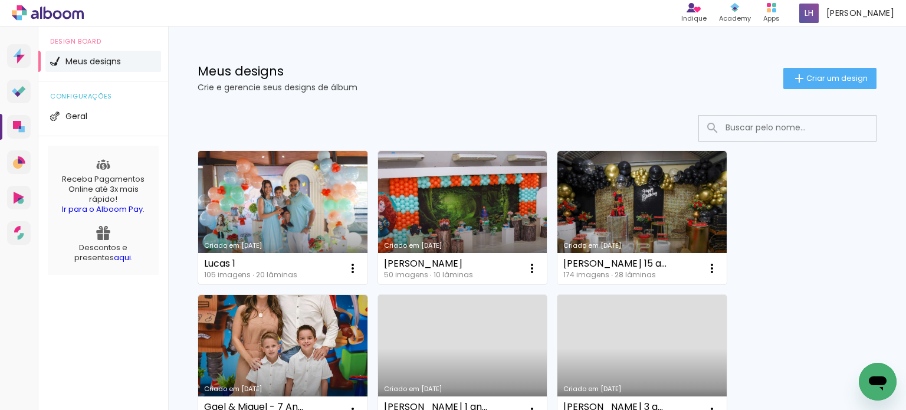
click at [253, 205] on link "Criado em [DATE]" at bounding box center [282, 217] width 169 height 133
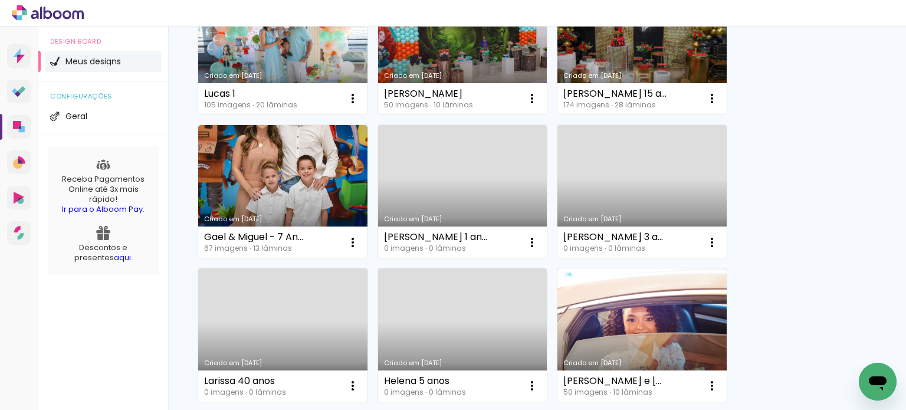
scroll to position [177, 0]
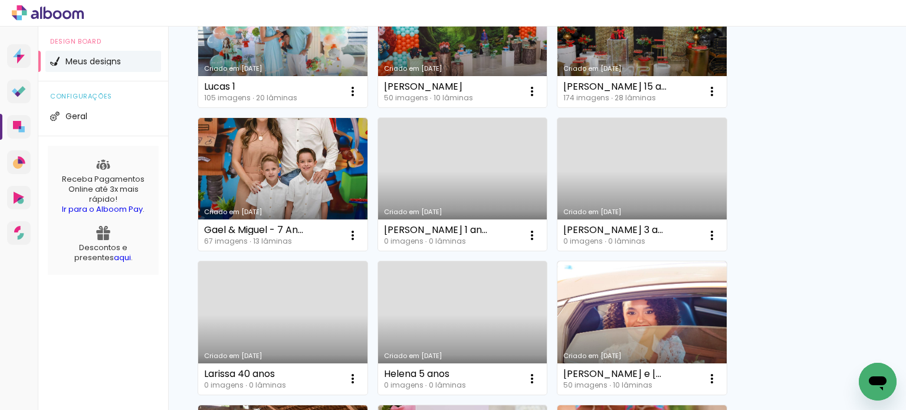
click at [643, 189] on link "Criado em [DATE]" at bounding box center [641, 184] width 169 height 133
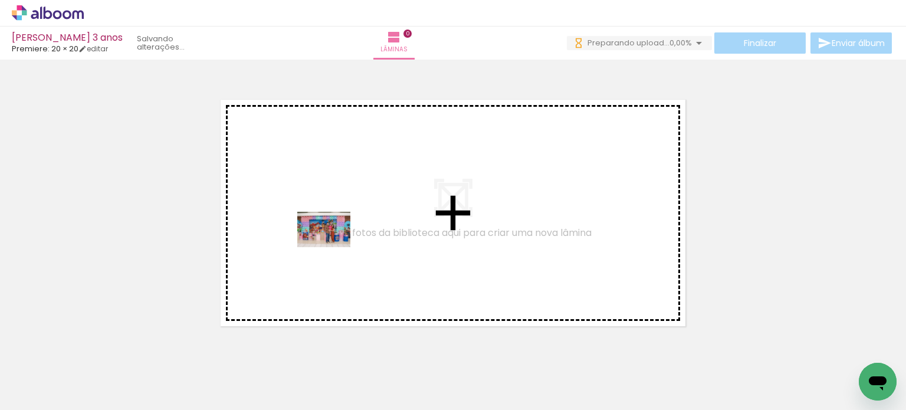
drag, startPoint x: 191, startPoint y: 371, endPoint x: 333, endPoint y: 247, distance: 188.6
click at [333, 247] on quentale-workspace at bounding box center [453, 205] width 906 height 410
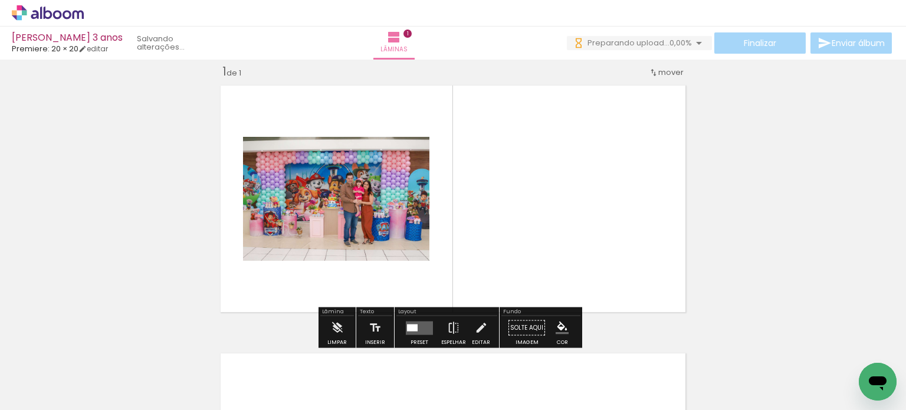
scroll to position [15, 0]
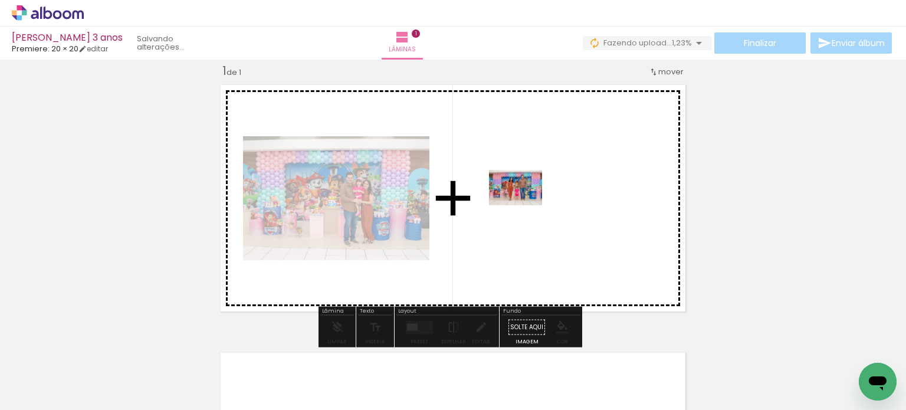
drag, startPoint x: 396, startPoint y: 379, endPoint x: 524, endPoint y: 205, distance: 215.6
click at [524, 205] on quentale-workspace at bounding box center [453, 205] width 906 height 410
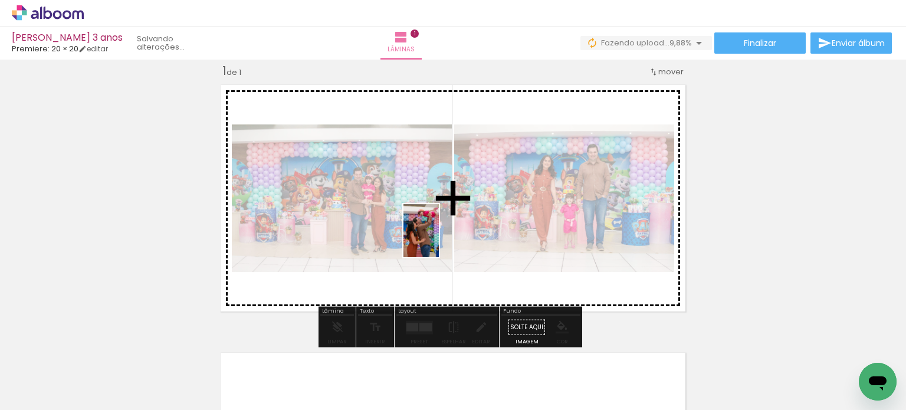
drag, startPoint x: 328, startPoint y: 382, endPoint x: 439, endPoint y: 240, distance: 180.8
click at [439, 240] on quentale-workspace at bounding box center [453, 205] width 906 height 410
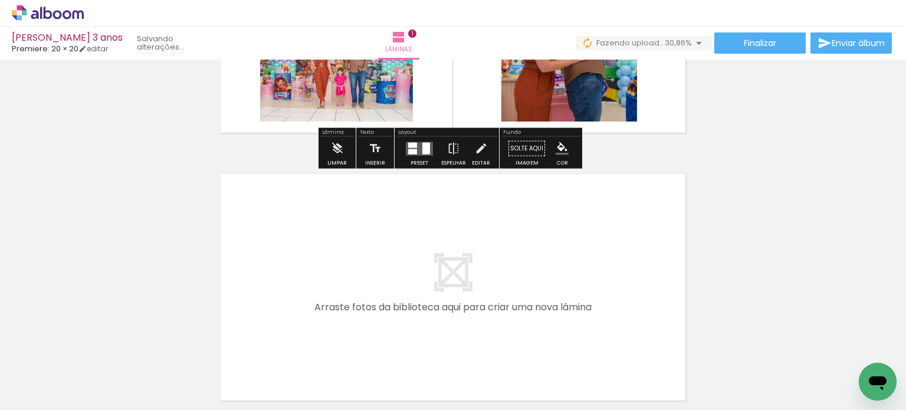
scroll to position [251, 0]
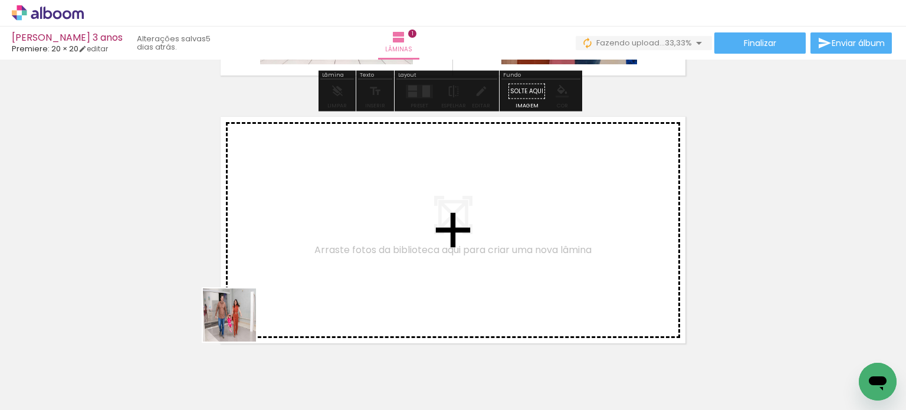
drag, startPoint x: 238, startPoint y: 324, endPoint x: 369, endPoint y: 252, distance: 148.6
click at [369, 252] on quentale-workspace at bounding box center [453, 205] width 906 height 410
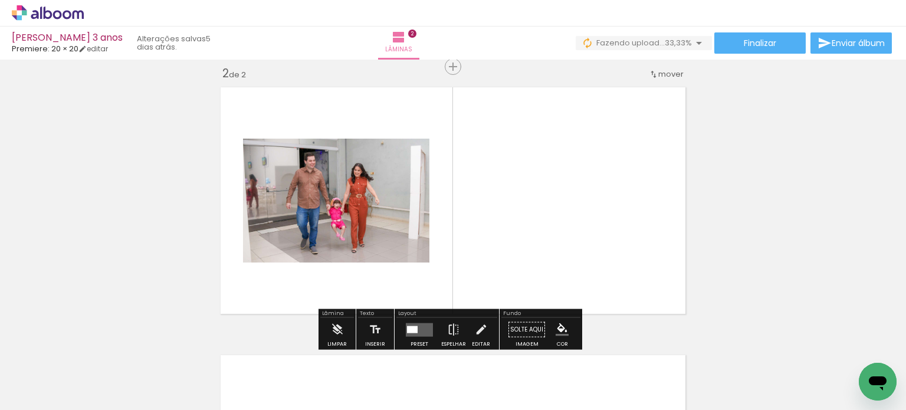
scroll to position [283, 0]
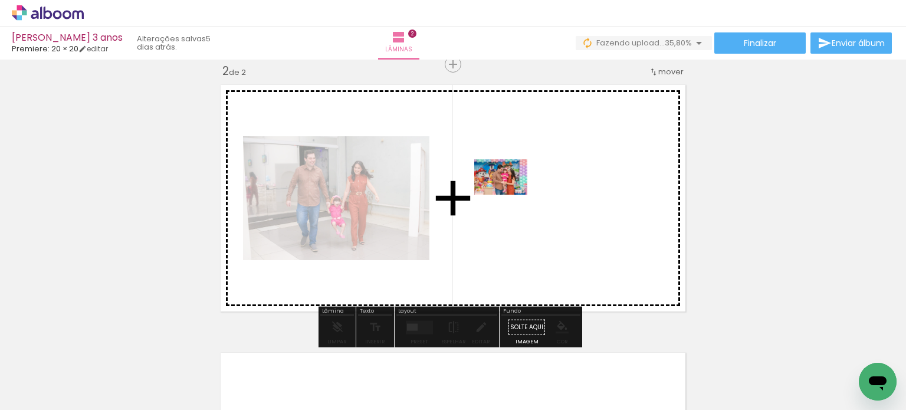
drag, startPoint x: 258, startPoint y: 372, endPoint x: 524, endPoint y: 184, distance: 325.5
click at [524, 184] on quentale-workspace at bounding box center [453, 205] width 906 height 410
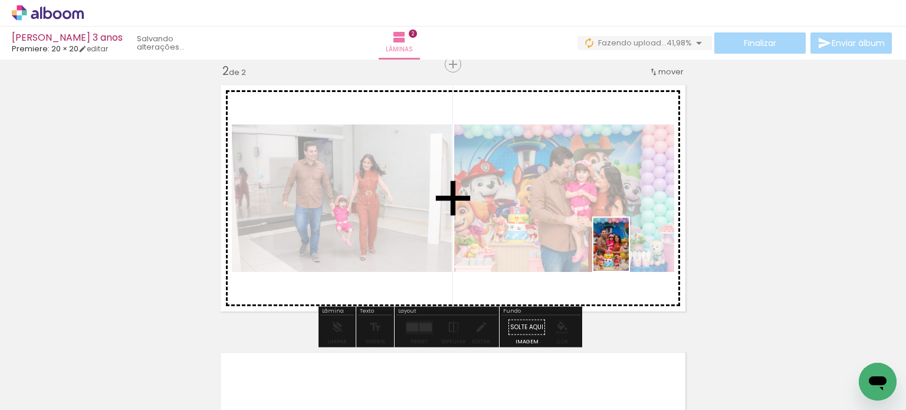
drag, startPoint x: 717, startPoint y: 376, endPoint x: 629, endPoint y: 253, distance: 151.4
click at [629, 253] on quentale-workspace at bounding box center [453, 205] width 906 height 410
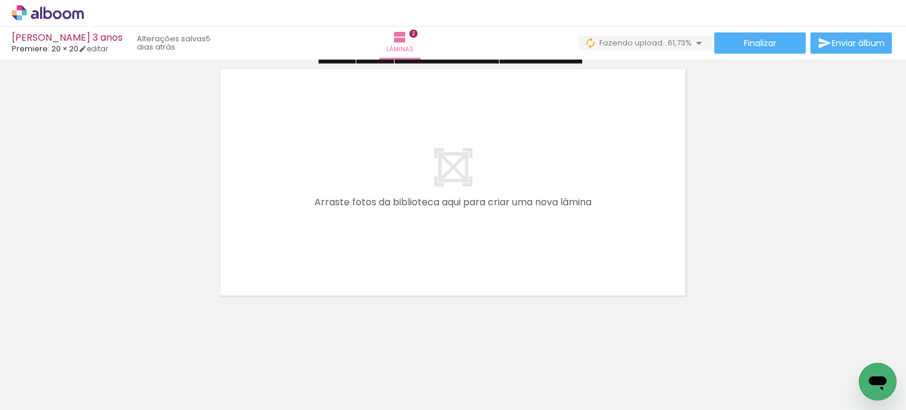
scroll to position [572, 0]
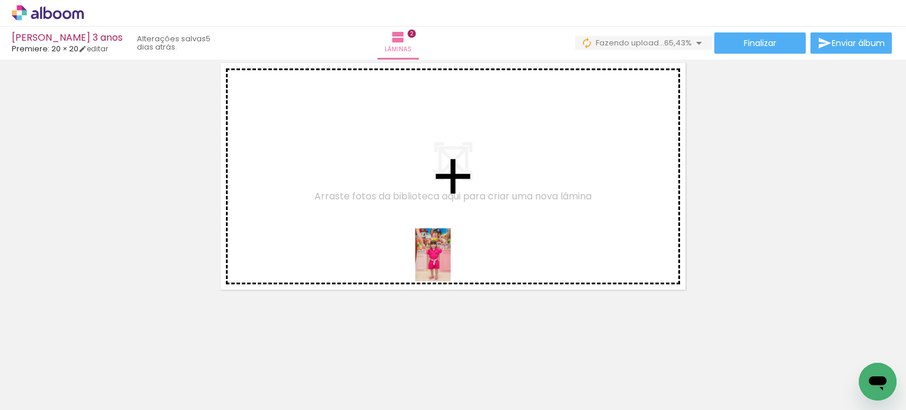
drag, startPoint x: 462, startPoint y: 382, endPoint x: 451, endPoint y: 264, distance: 118.5
click at [451, 264] on quentale-workspace at bounding box center [453, 205] width 906 height 410
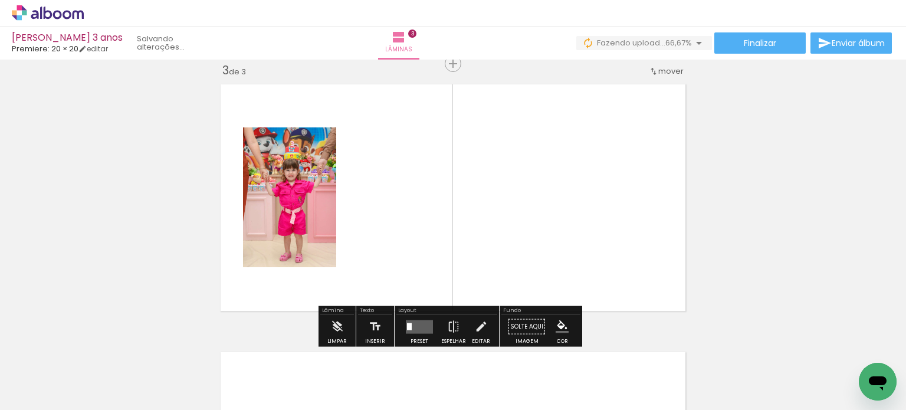
scroll to position [550, 0]
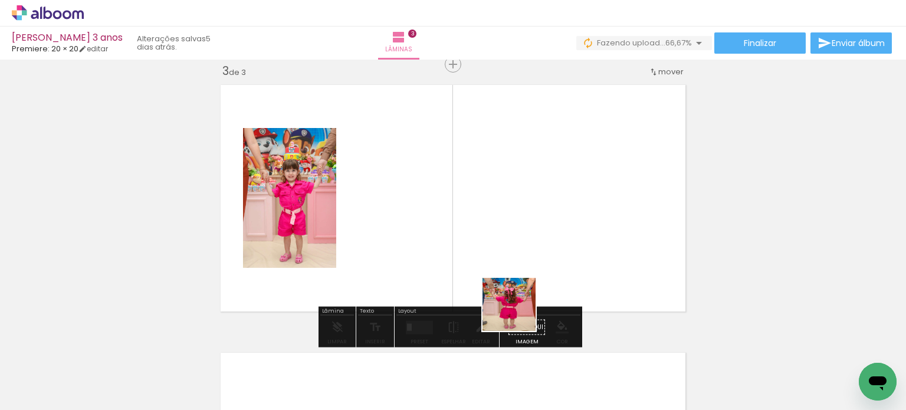
drag, startPoint x: 524, startPoint y: 380, endPoint x: 516, endPoint y: 238, distance: 141.8
click at [516, 238] on quentale-workspace at bounding box center [453, 205] width 906 height 410
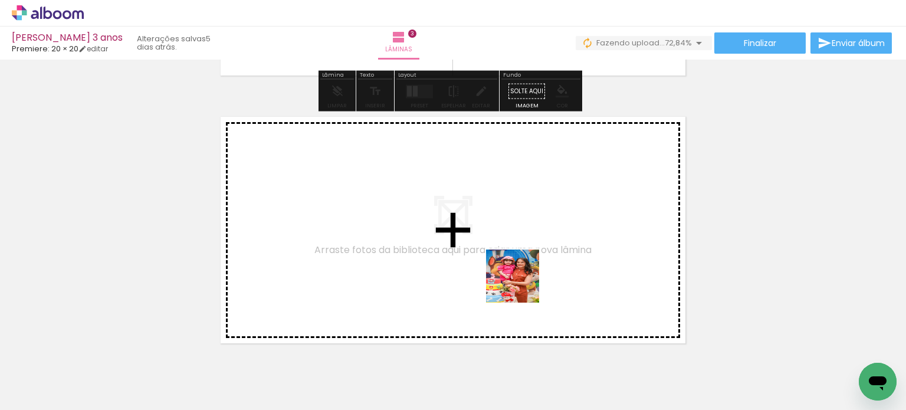
drag, startPoint x: 573, startPoint y: 359, endPoint x: 519, endPoint y: 272, distance: 102.3
click at [519, 272] on quentale-workspace at bounding box center [453, 205] width 906 height 410
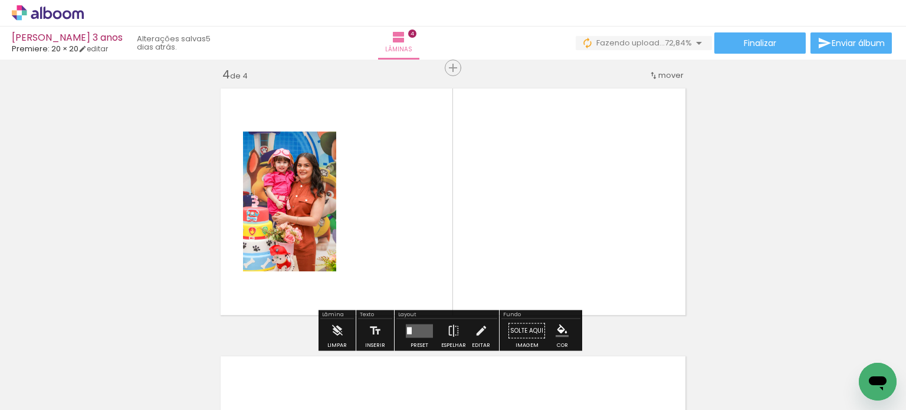
scroll to position [818, 0]
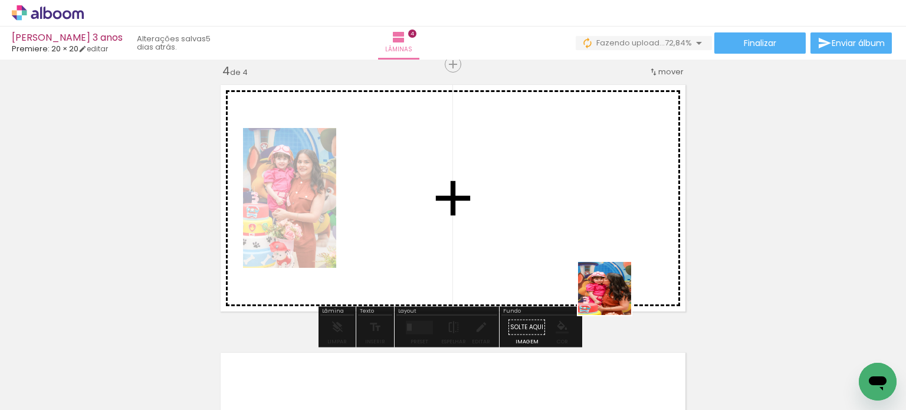
drag, startPoint x: 661, startPoint y: 366, endPoint x: 596, endPoint y: 254, distance: 129.8
click at [596, 254] on quentale-workspace at bounding box center [453, 205] width 906 height 410
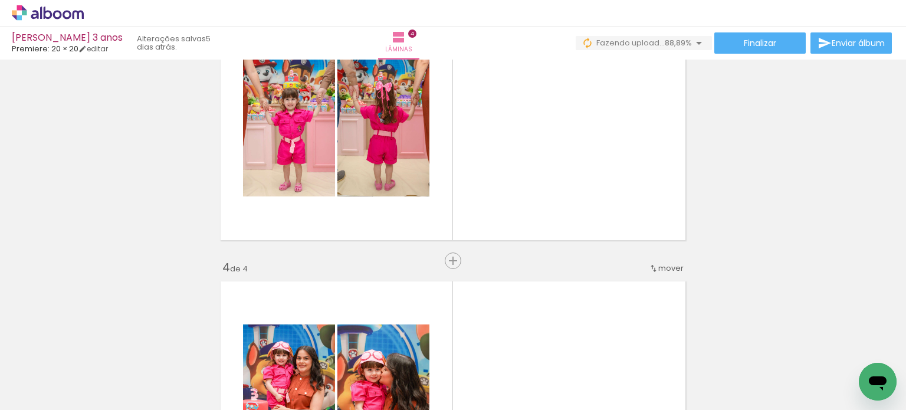
scroll to position [582, 0]
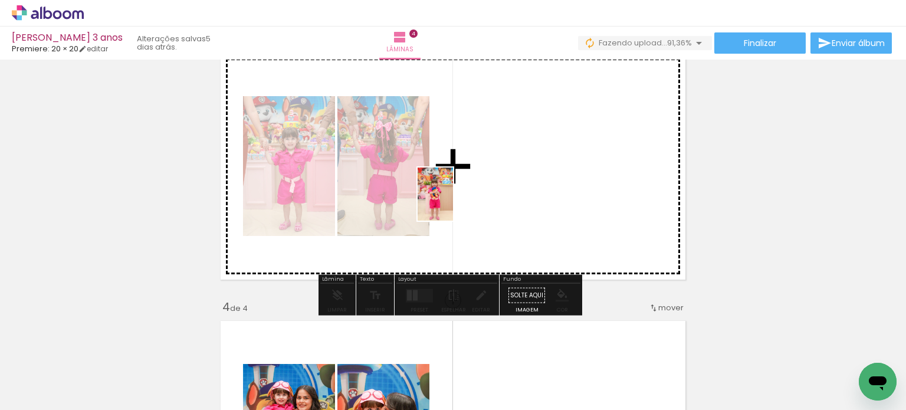
drag, startPoint x: 352, startPoint y: 356, endPoint x: 455, endPoint y: 223, distance: 169.0
click at [465, 192] on quentale-workspace at bounding box center [453, 205] width 906 height 410
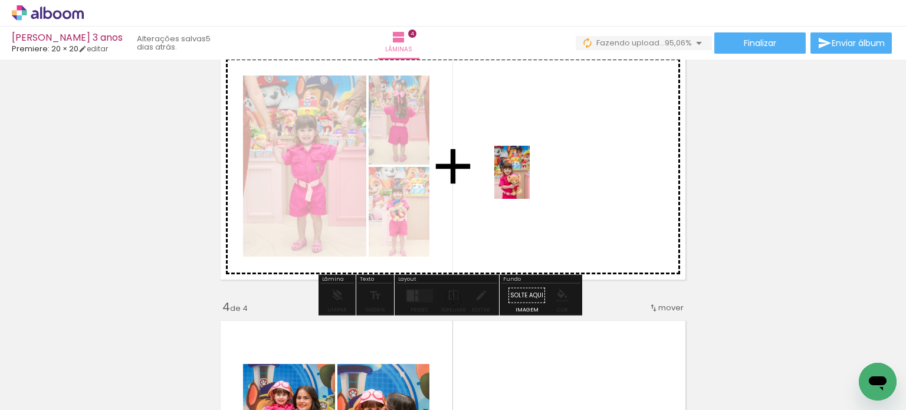
drag, startPoint x: 392, startPoint y: 370, endPoint x: 530, endPoint y: 179, distance: 235.8
click at [530, 179] on quentale-workspace at bounding box center [453, 205] width 906 height 410
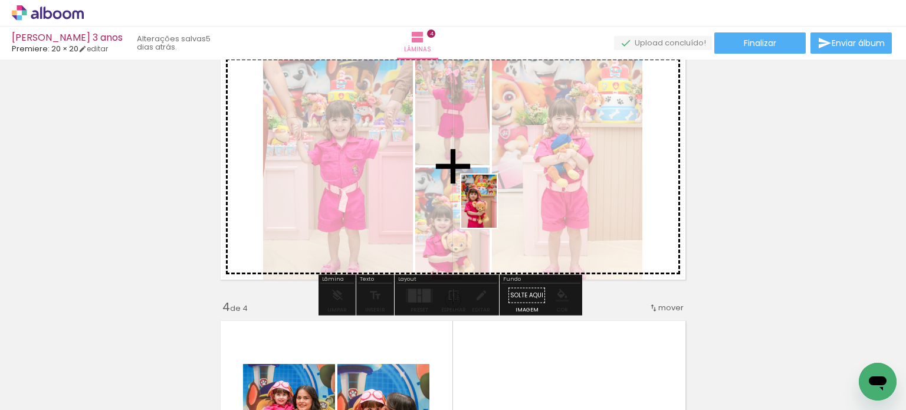
drag, startPoint x: 463, startPoint y: 376, endPoint x: 497, endPoint y: 210, distance: 169.8
click at [497, 210] on quentale-workspace at bounding box center [453, 205] width 906 height 410
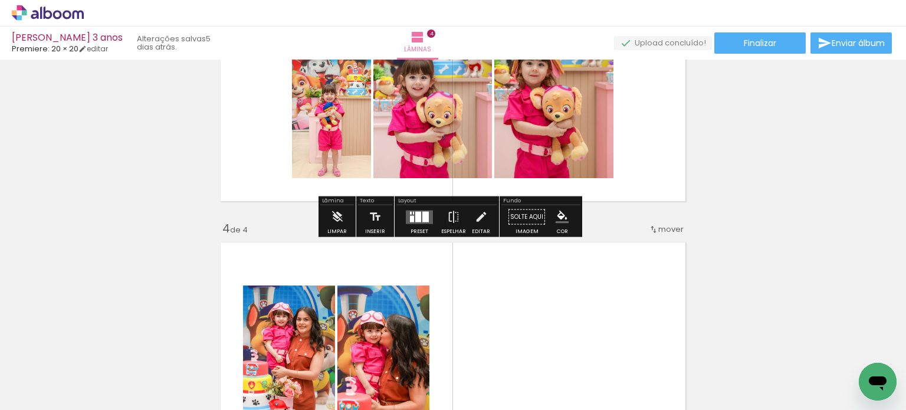
scroll to position [641, 0]
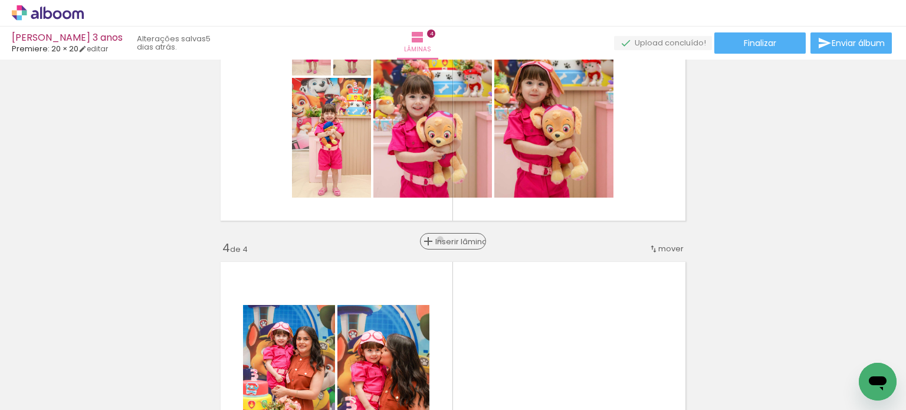
click at [445, 239] on span "Inserir lâmina" at bounding box center [458, 242] width 46 height 8
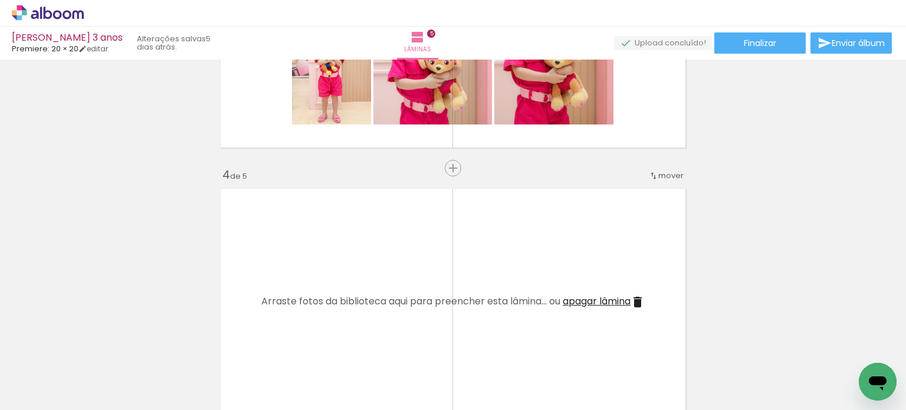
scroll to position [759, 0]
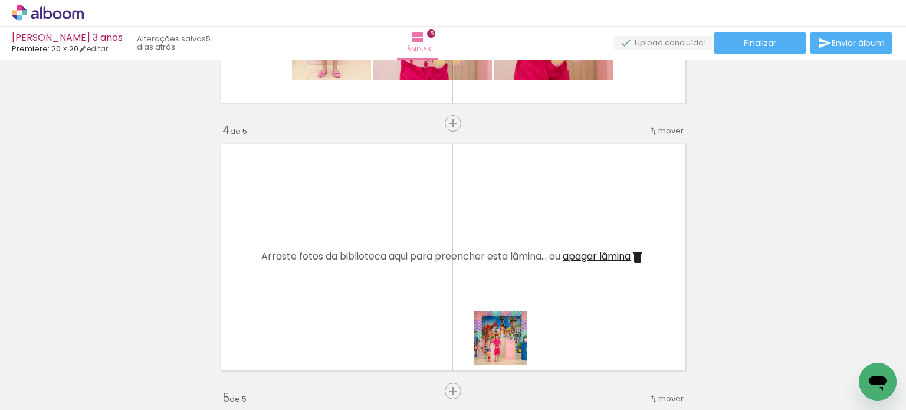
drag, startPoint x: 517, startPoint y: 370, endPoint x: 509, endPoint y: 288, distance: 82.9
click at [478, 264] on quentale-workspace at bounding box center [453, 205] width 906 height 410
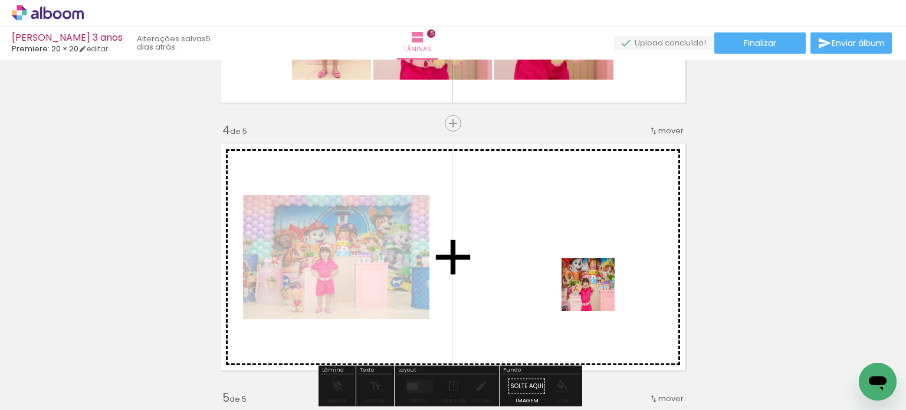
drag, startPoint x: 614, startPoint y: 372, endPoint x: 592, endPoint y: 258, distance: 116.5
click at [592, 258] on quentale-workspace at bounding box center [453, 205] width 906 height 410
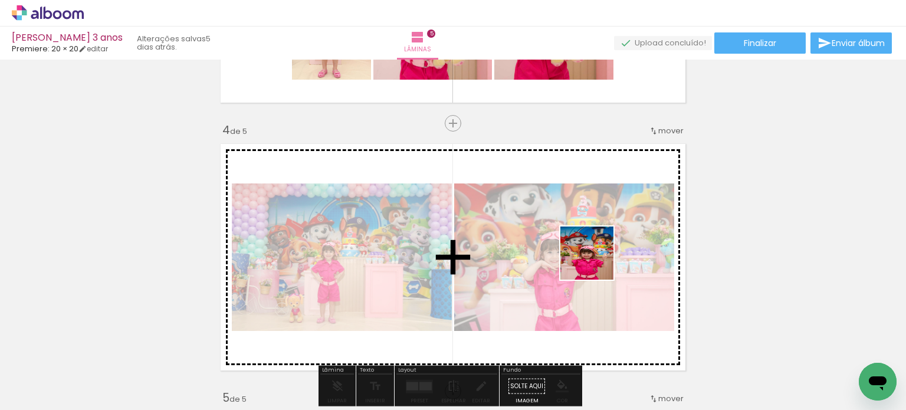
drag, startPoint x: 672, startPoint y: 385, endPoint x: 608, endPoint y: 277, distance: 125.9
click at [596, 261] on quentale-workspace at bounding box center [453, 205] width 906 height 410
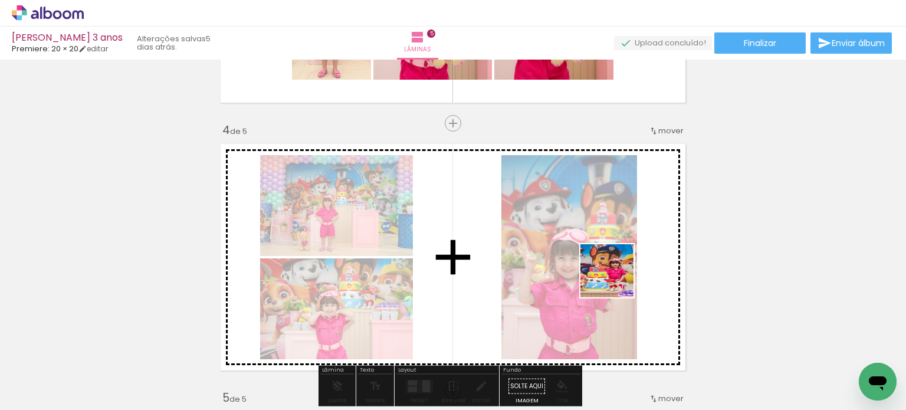
drag, startPoint x: 713, startPoint y: 364, endPoint x: 664, endPoint y: 309, distance: 73.6
click at [616, 280] on quentale-workspace at bounding box center [453, 205] width 906 height 410
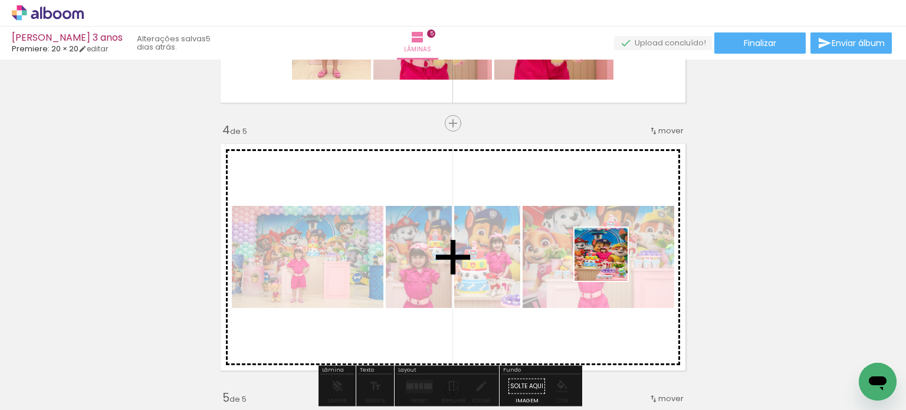
drag, startPoint x: 795, startPoint y: 373, endPoint x: 610, endPoint y: 263, distance: 215.3
click at [610, 263] on quentale-workspace at bounding box center [453, 205] width 906 height 410
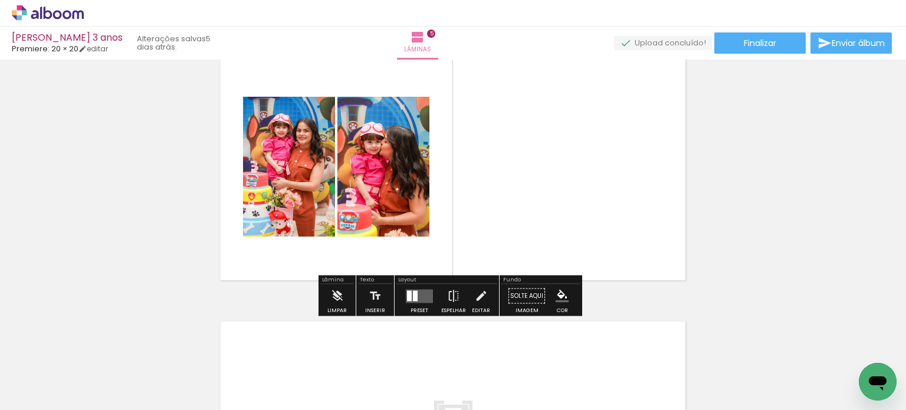
scroll to position [1113, 0]
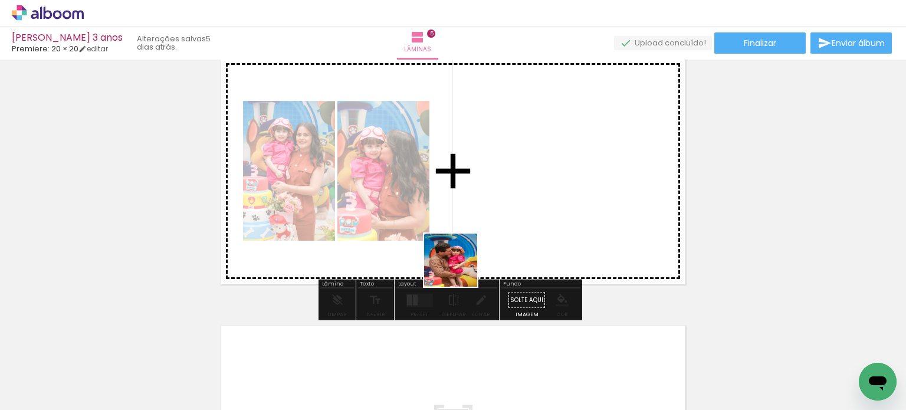
drag, startPoint x: 295, startPoint y: 354, endPoint x: 453, endPoint y: 257, distance: 185.4
click at [499, 242] on quentale-workspace at bounding box center [453, 205] width 906 height 410
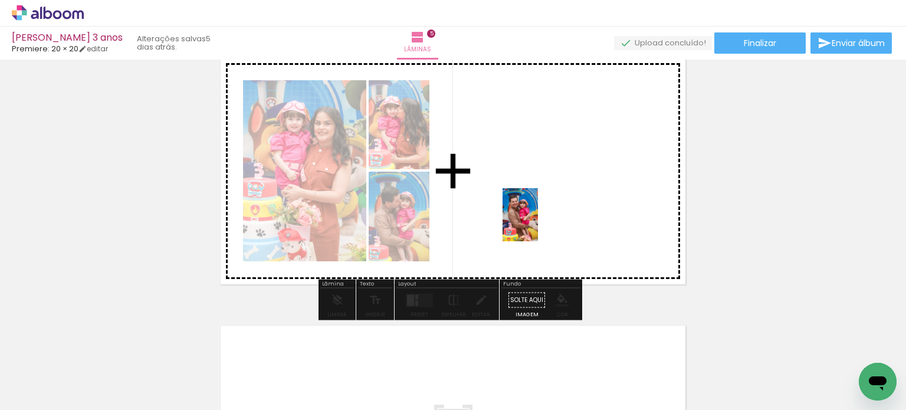
drag, startPoint x: 290, startPoint y: 341, endPoint x: 538, endPoint y: 224, distance: 274.7
click at [538, 224] on quentale-workspace at bounding box center [453, 205] width 906 height 410
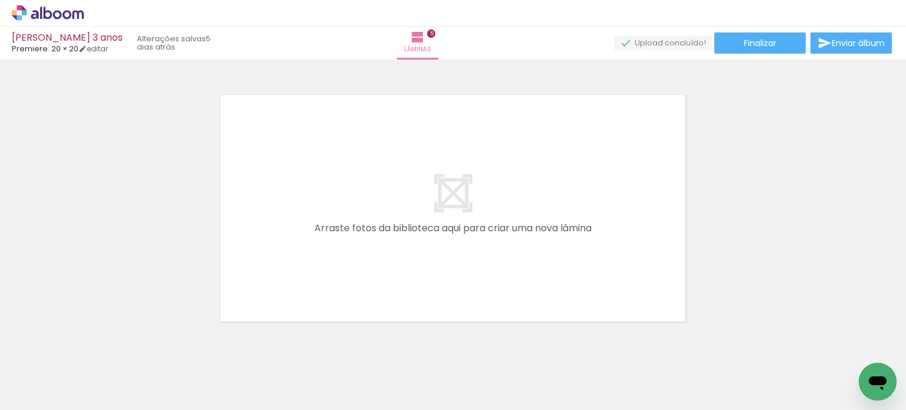
scroll to position [1349, 0]
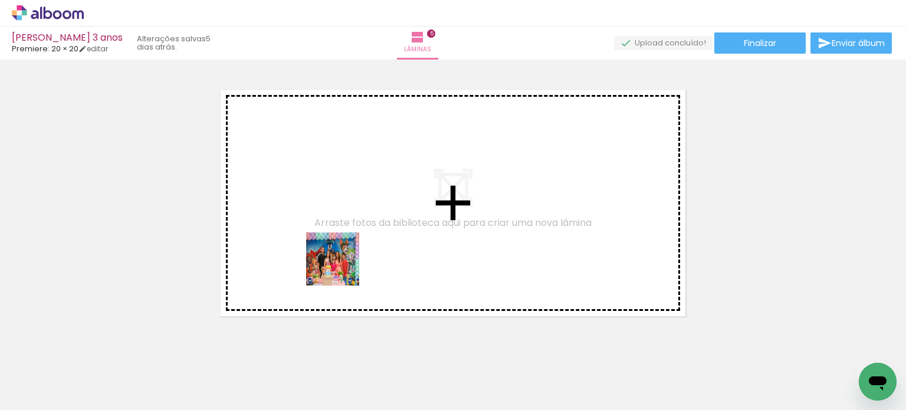
drag, startPoint x: 323, startPoint y: 319, endPoint x: 342, endPoint y: 266, distance: 56.3
click at [342, 266] on quentale-workspace at bounding box center [453, 205] width 906 height 410
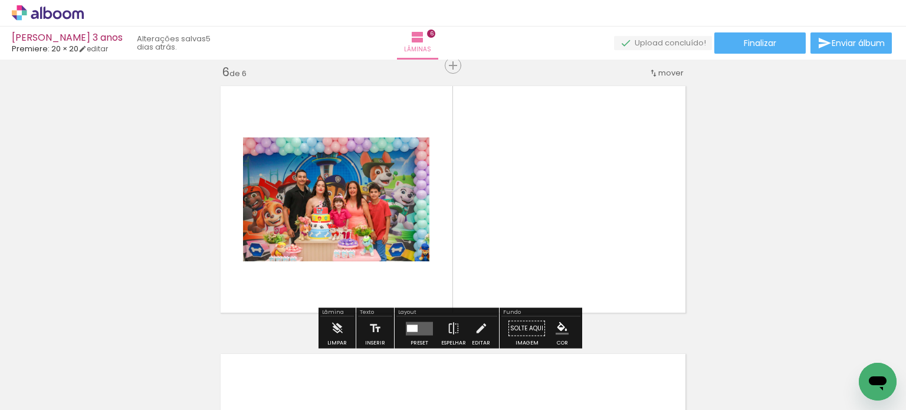
scroll to position [1354, 0]
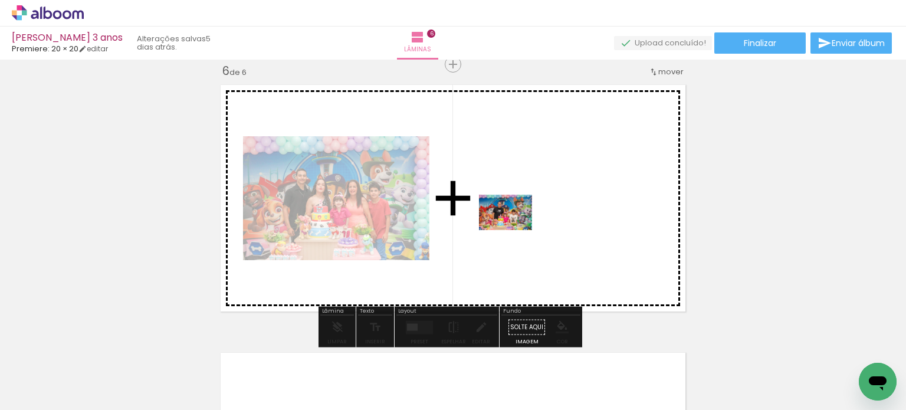
drag, startPoint x: 375, startPoint y: 377, endPoint x: 514, endPoint y: 230, distance: 202.8
click at [514, 230] on quentale-workspace at bounding box center [453, 205] width 906 height 410
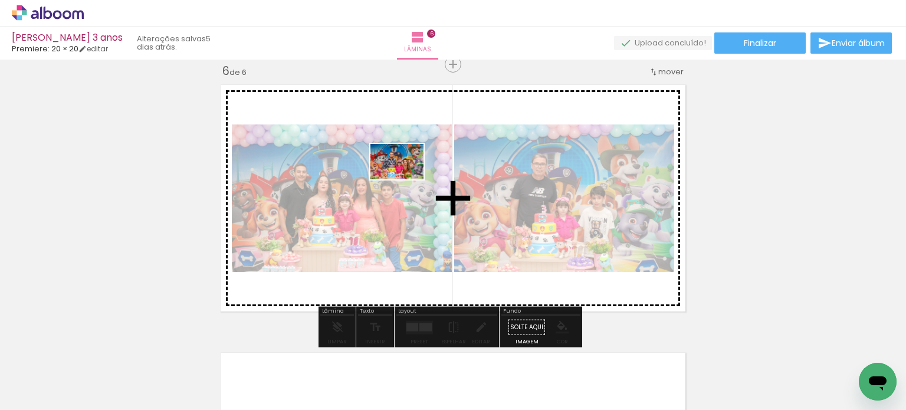
drag, startPoint x: 431, startPoint y: 374, endPoint x: 406, endPoint y: 179, distance: 196.2
click at [406, 179] on quentale-workspace at bounding box center [453, 205] width 906 height 410
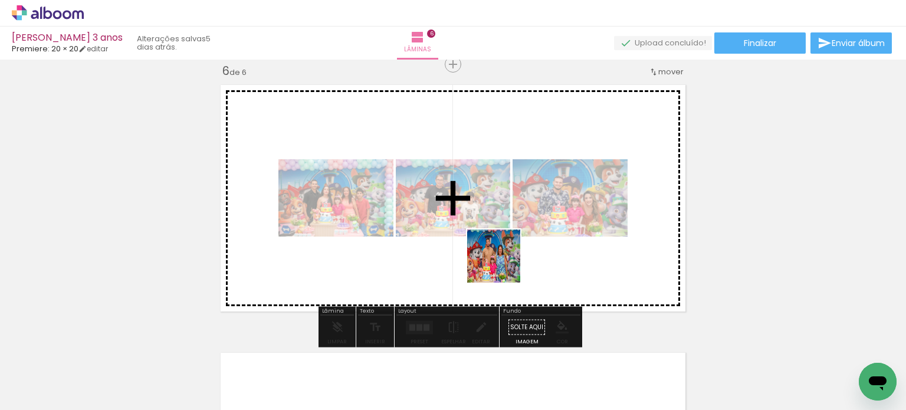
drag, startPoint x: 498, startPoint y: 363, endPoint x: 519, endPoint y: 273, distance: 92.1
click at [503, 254] on quentale-workspace at bounding box center [453, 205] width 906 height 410
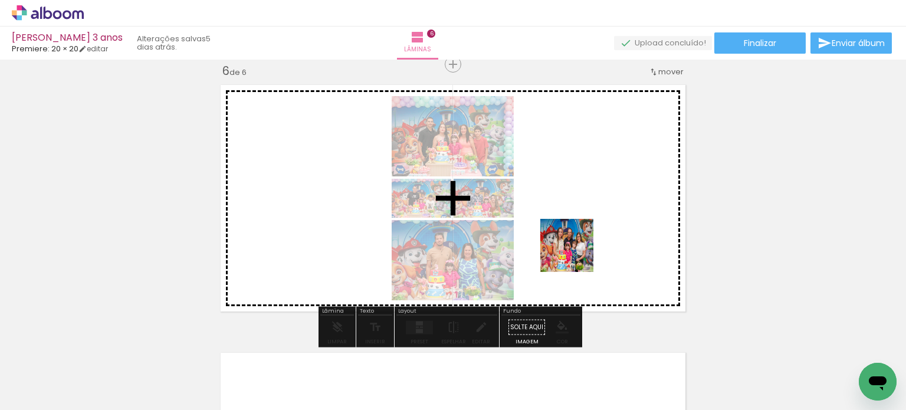
drag, startPoint x: 570, startPoint y: 383, endPoint x: 585, endPoint y: 224, distance: 160.0
click at [585, 223] on quentale-workspace at bounding box center [453, 205] width 906 height 410
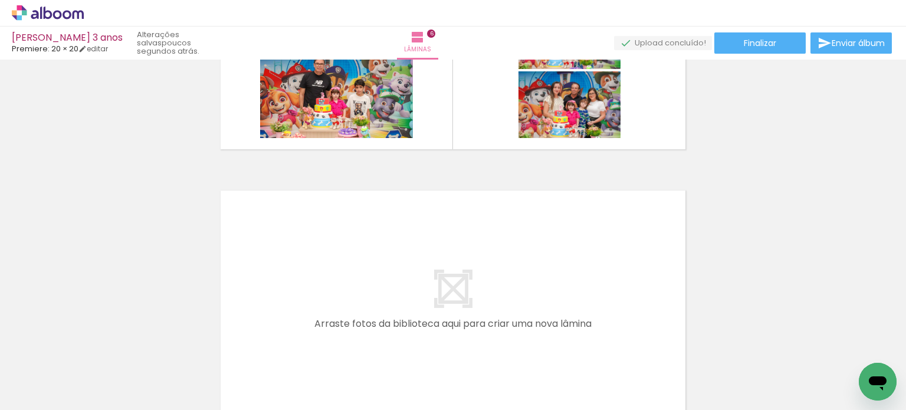
scroll to position [1590, 0]
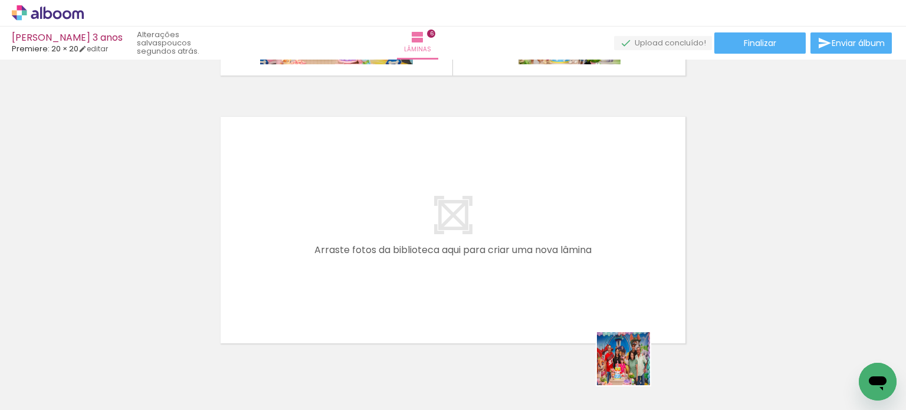
drag, startPoint x: 632, startPoint y: 368, endPoint x: 517, endPoint y: 280, distance: 144.9
click at [517, 280] on quentale-workspace at bounding box center [453, 205] width 906 height 410
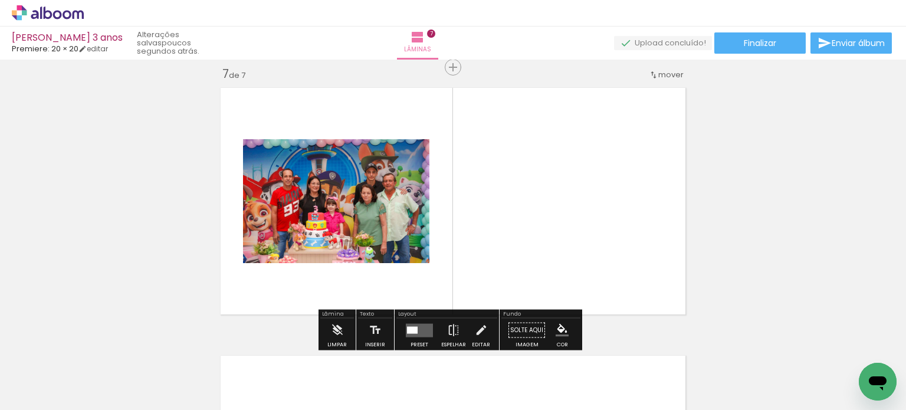
scroll to position [1622, 0]
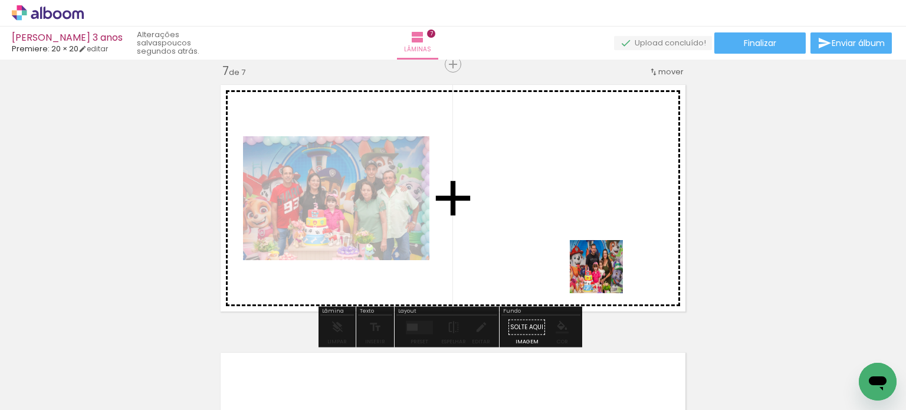
drag, startPoint x: 663, startPoint y: 335, endPoint x: 626, endPoint y: 286, distance: 61.5
click at [605, 274] on quentale-workspace at bounding box center [453, 205] width 906 height 410
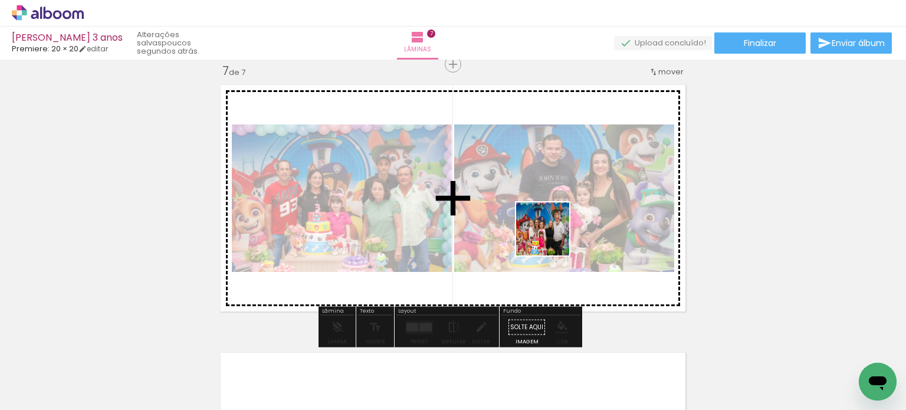
drag, startPoint x: 764, startPoint y: 379, endPoint x: 571, endPoint y: 241, distance: 237.6
click at [552, 237] on quentale-workspace at bounding box center [453, 205] width 906 height 410
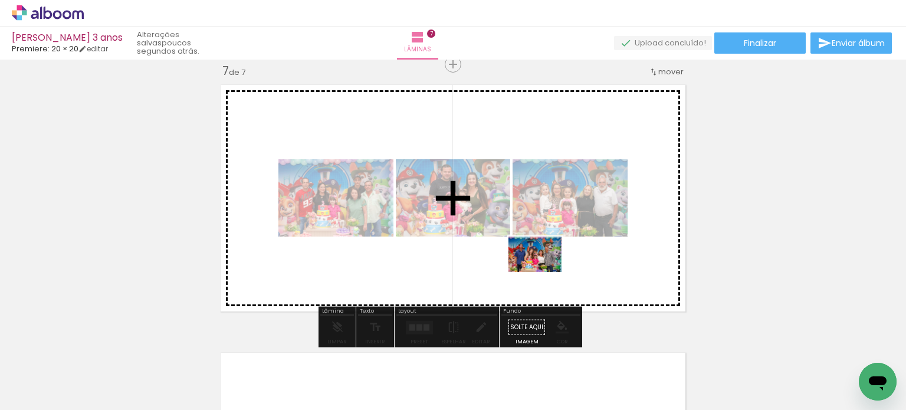
drag, startPoint x: 815, startPoint y: 365, endPoint x: 544, endPoint y: 272, distance: 286.7
click at [544, 272] on quentale-workspace at bounding box center [453, 205] width 906 height 410
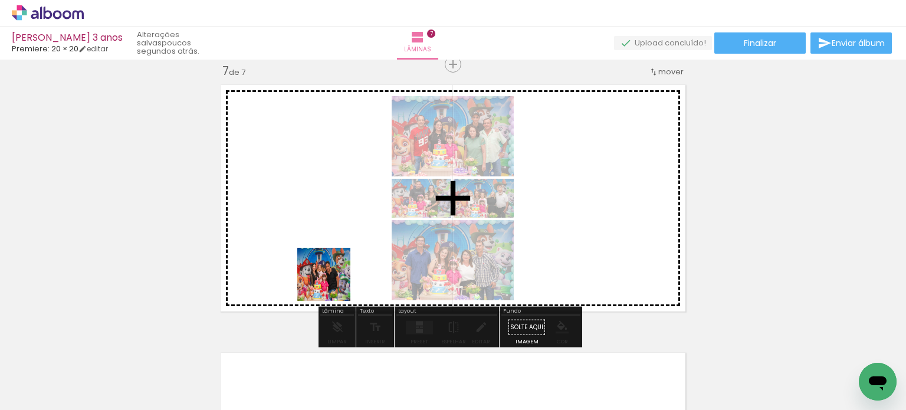
drag, startPoint x: 332, startPoint y: 287, endPoint x: 358, endPoint y: 270, distance: 31.9
click at [337, 271] on quentale-workspace at bounding box center [453, 205] width 906 height 410
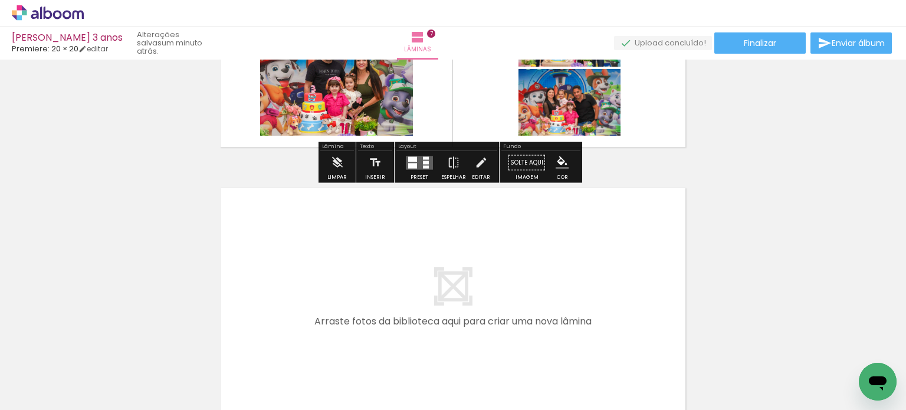
scroll to position [1858, 0]
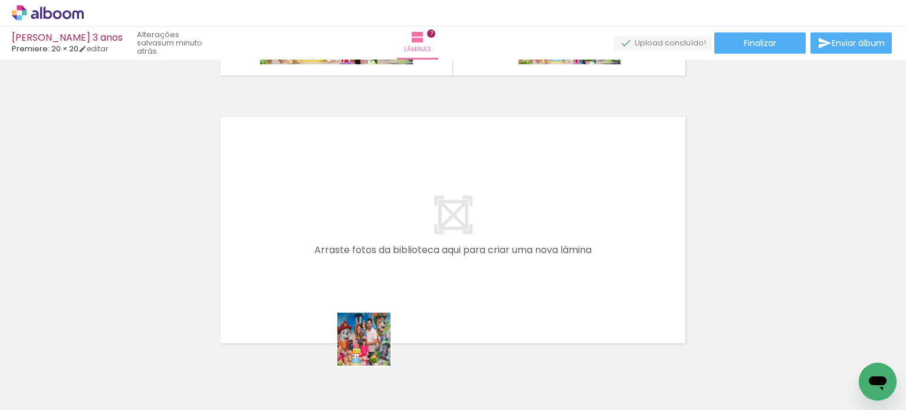
drag, startPoint x: 368, startPoint y: 370, endPoint x: 388, endPoint y: 283, distance: 89.6
click at [388, 283] on quentale-workspace at bounding box center [453, 205] width 906 height 410
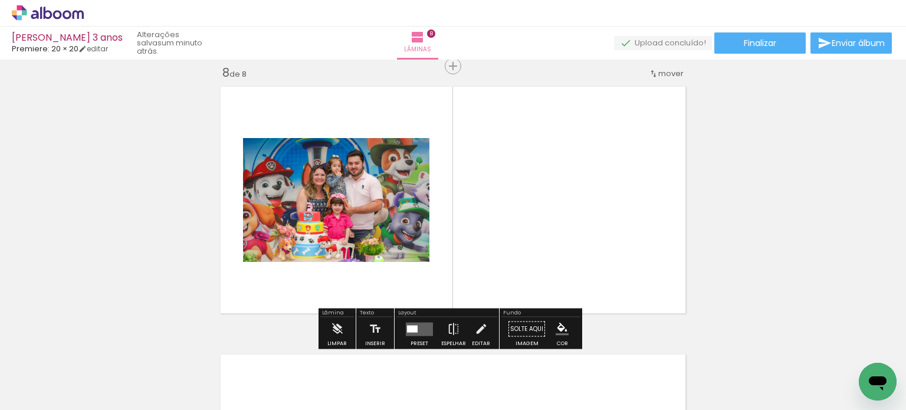
scroll to position [1890, 0]
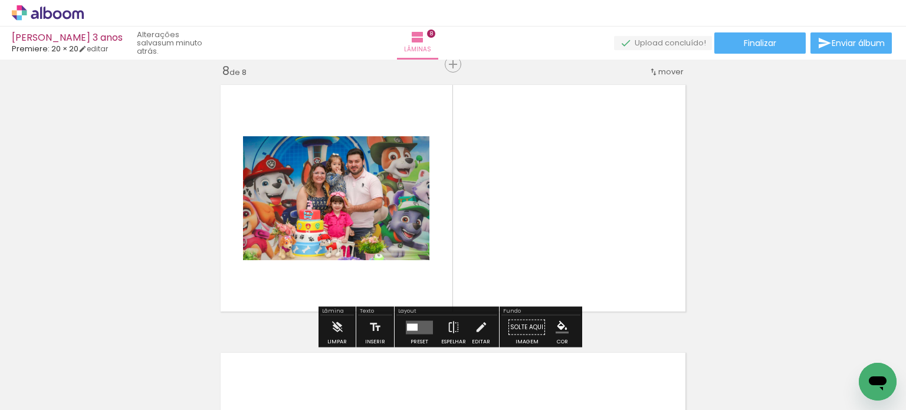
drag, startPoint x: 443, startPoint y: 373, endPoint x: 486, endPoint y: 287, distance: 96.3
click at [488, 255] on quentale-workspace at bounding box center [453, 205] width 906 height 410
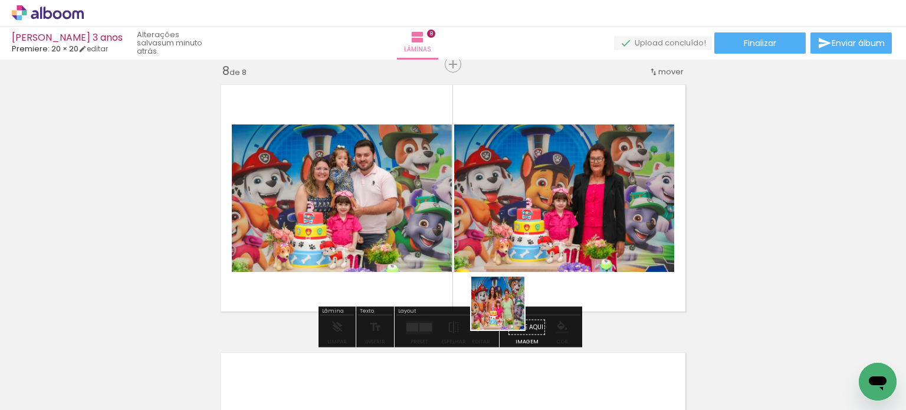
drag, startPoint x: 507, startPoint y: 312, endPoint x: 539, endPoint y: 306, distance: 33.0
click at [514, 257] on quentale-workspace at bounding box center [453, 205] width 906 height 410
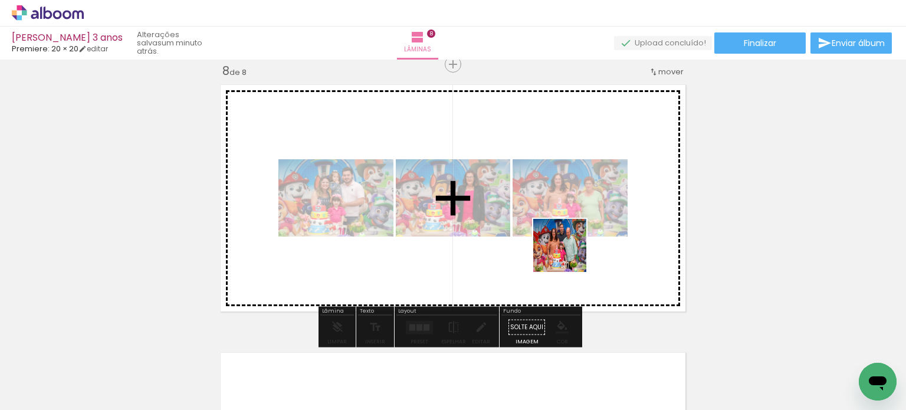
drag, startPoint x: 572, startPoint y: 294, endPoint x: 576, endPoint y: 271, distance: 22.8
click at [569, 254] on quentale-workspace at bounding box center [453, 205] width 906 height 410
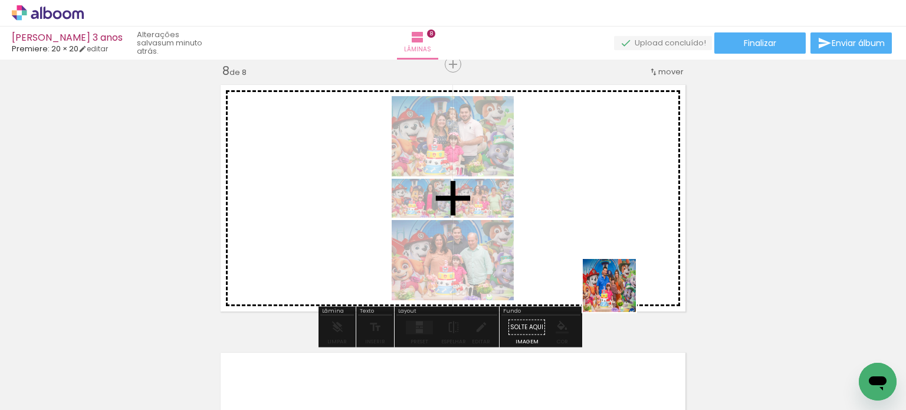
drag, startPoint x: 618, startPoint y: 294, endPoint x: 614, endPoint y: 252, distance: 42.7
click at [614, 252] on quentale-workspace at bounding box center [453, 205] width 906 height 410
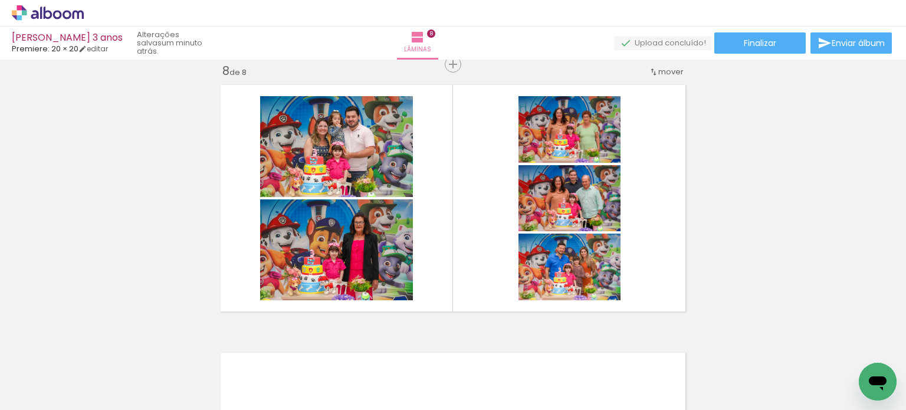
scroll to position [0, 2114]
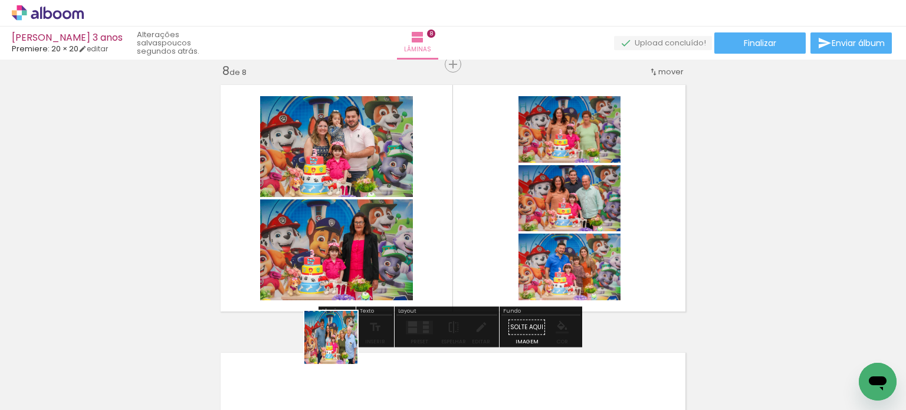
drag, startPoint x: 322, startPoint y: 375, endPoint x: 408, endPoint y: 250, distance: 151.9
click at [408, 250] on quentale-workspace at bounding box center [453, 205] width 906 height 410
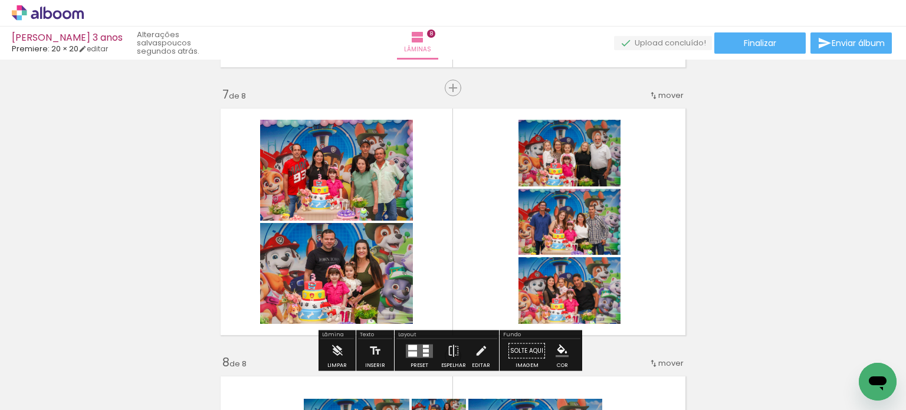
scroll to position [1595, 0]
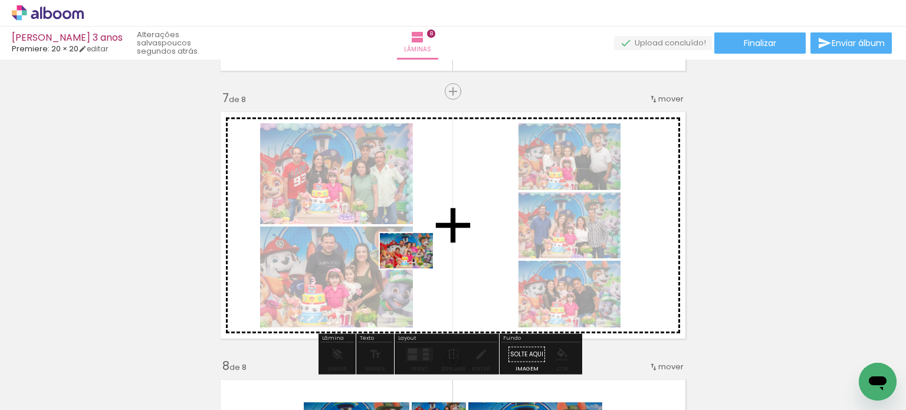
drag, startPoint x: 375, startPoint y: 375, endPoint x: 415, endPoint y: 268, distance: 113.7
click at [415, 268] on quentale-workspace at bounding box center [453, 205] width 906 height 410
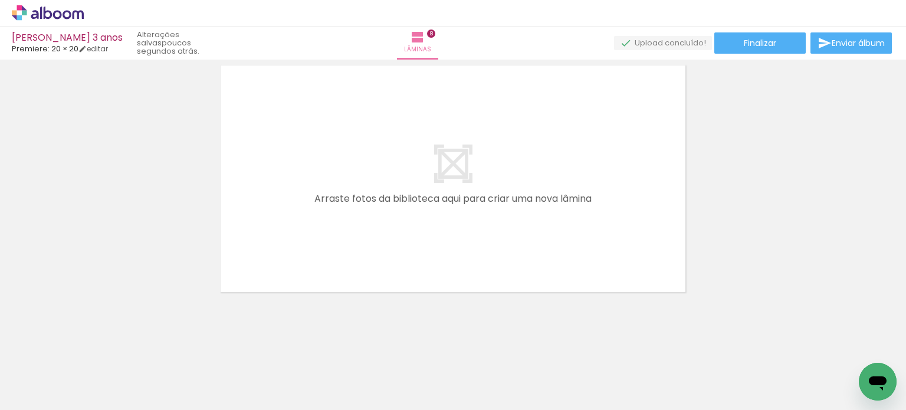
scroll to position [2179, 0]
drag, startPoint x: 385, startPoint y: 375, endPoint x: 444, endPoint y: 294, distance: 100.4
click at [390, 216] on quentale-workspace at bounding box center [453, 205] width 906 height 410
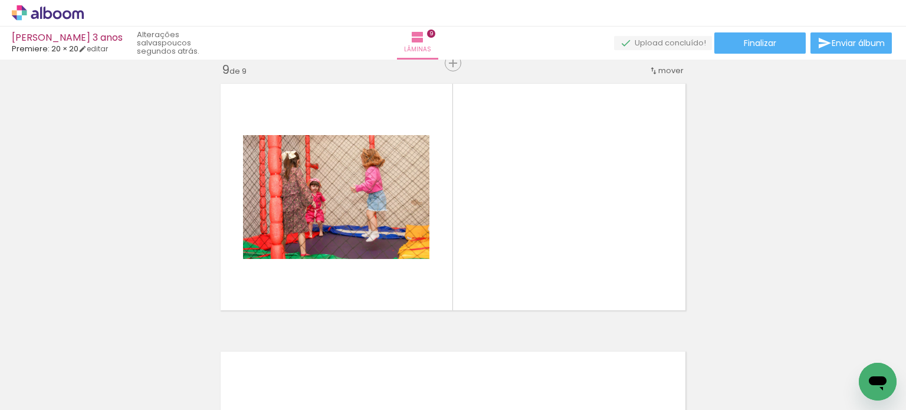
scroll to position [2157, 0]
drag, startPoint x: 450, startPoint y: 369, endPoint x: 500, endPoint y: 293, distance: 91.6
click at [501, 231] on quentale-workspace at bounding box center [453, 205] width 906 height 410
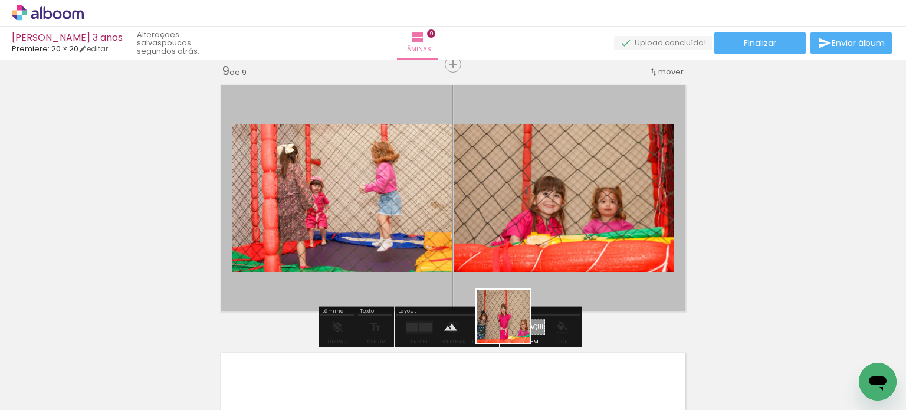
drag, startPoint x: 499, startPoint y: 368, endPoint x: 549, endPoint y: 320, distance: 68.8
click at [532, 244] on quentale-workspace at bounding box center [453, 205] width 906 height 410
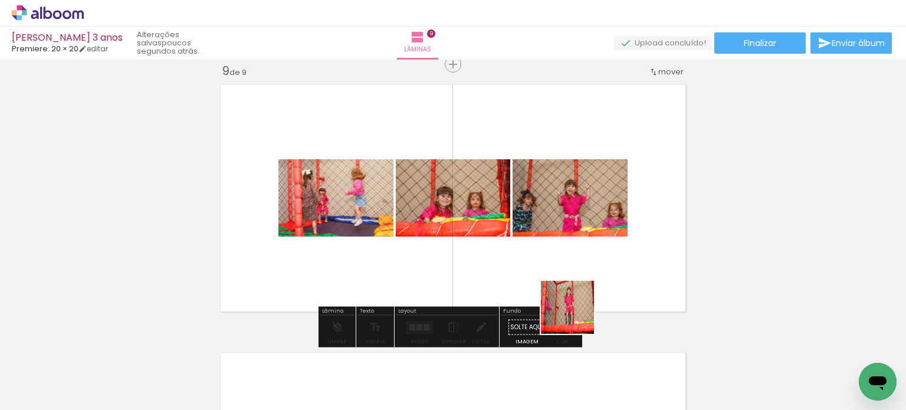
drag, startPoint x: 576, startPoint y: 316, endPoint x: 598, endPoint y: 295, distance: 30.0
click at [583, 236] on quentale-workspace at bounding box center [453, 205] width 906 height 410
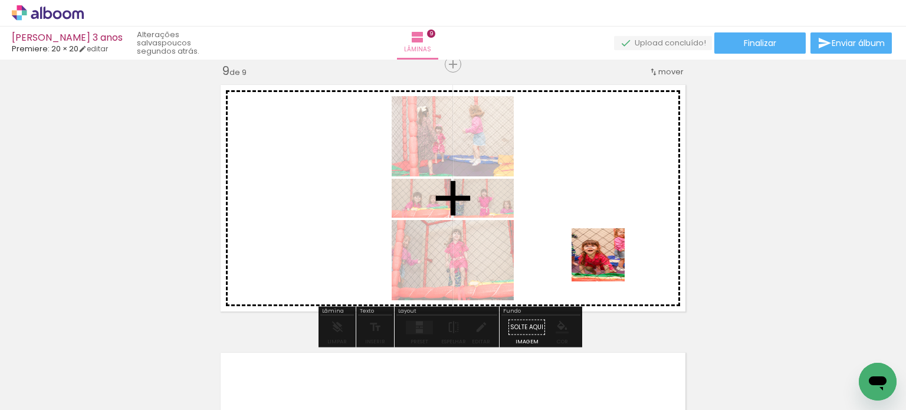
drag, startPoint x: 612, startPoint y: 277, endPoint x: 667, endPoint y: 330, distance: 76.3
click at [605, 254] on quentale-workspace at bounding box center [453, 205] width 906 height 410
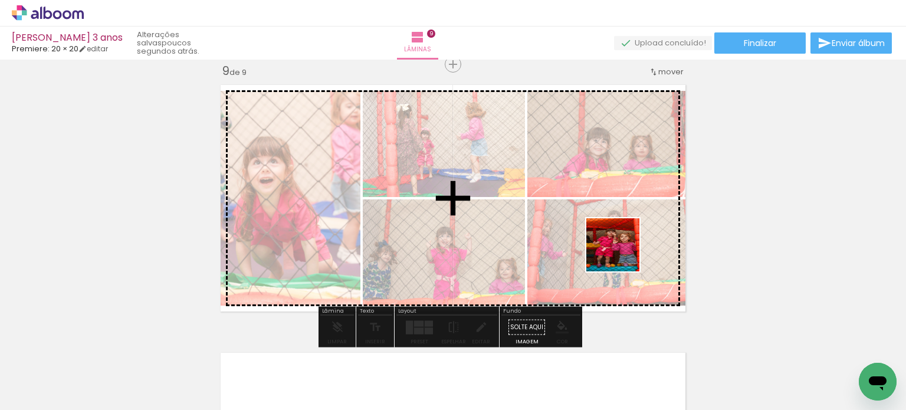
drag, startPoint x: 701, startPoint y: 365, endPoint x: 622, endPoint y: 254, distance: 136.7
click at [622, 254] on quentale-workspace at bounding box center [453, 205] width 906 height 410
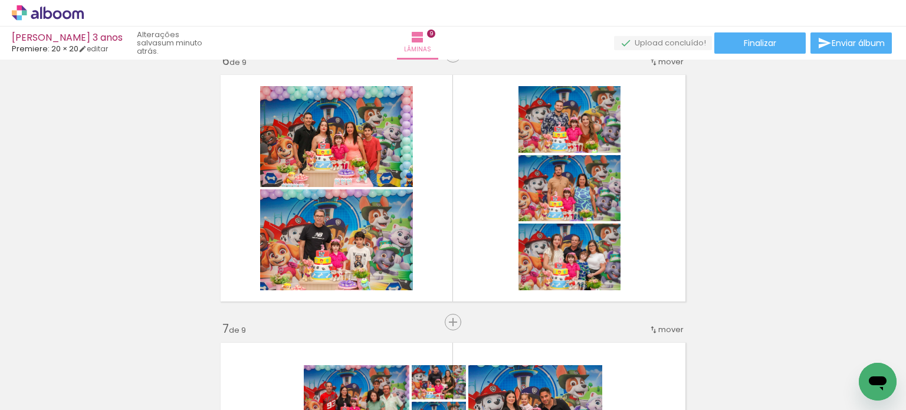
scroll to position [1331, 0]
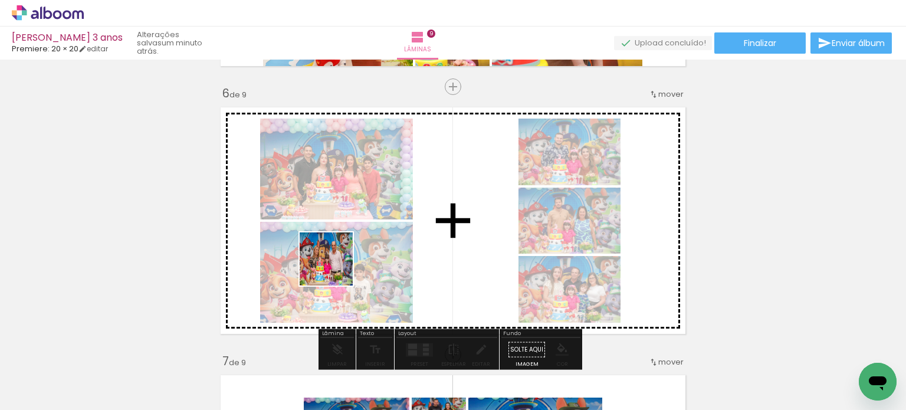
drag, startPoint x: 309, startPoint y: 376, endPoint x: 346, endPoint y: 226, distance: 154.5
click at [346, 226] on quentale-workspace at bounding box center [453, 205] width 906 height 410
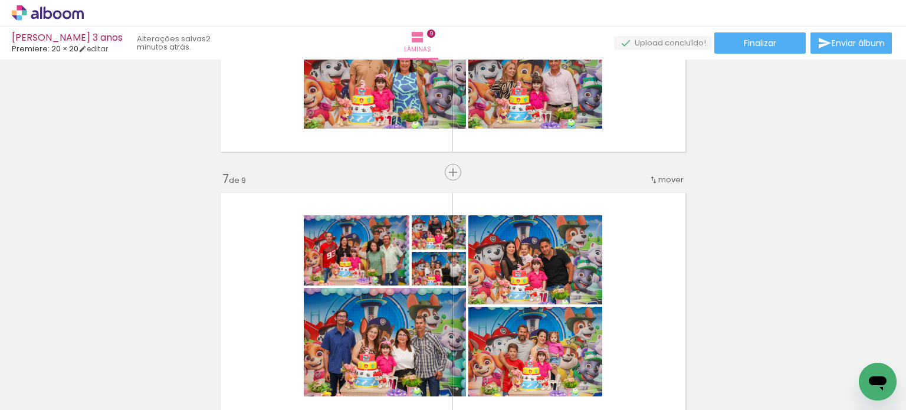
scroll to position [1508, 0]
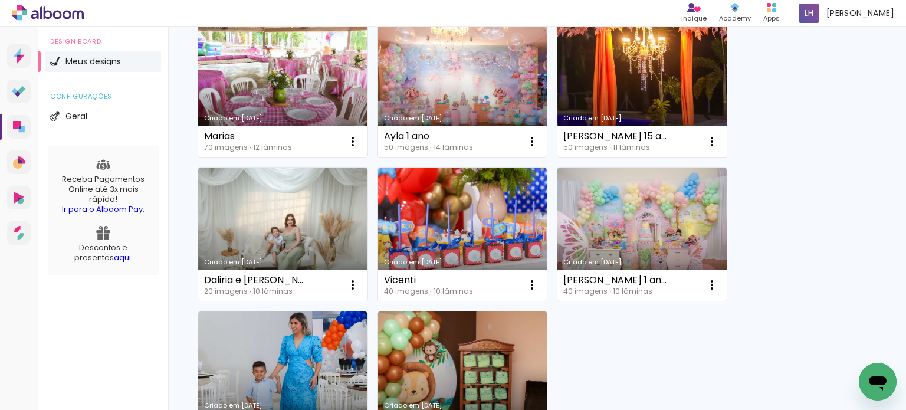
scroll to position [1157, 0]
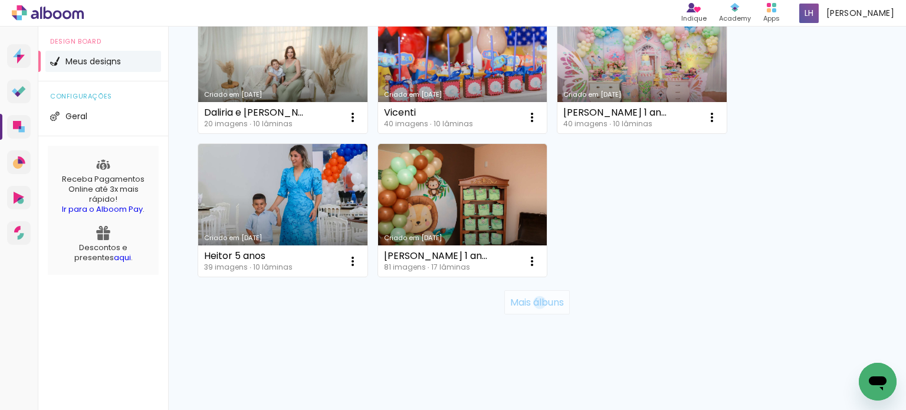
click at [0, 0] on slot "Mais álbuns" at bounding box center [0, 0] width 0 height 0
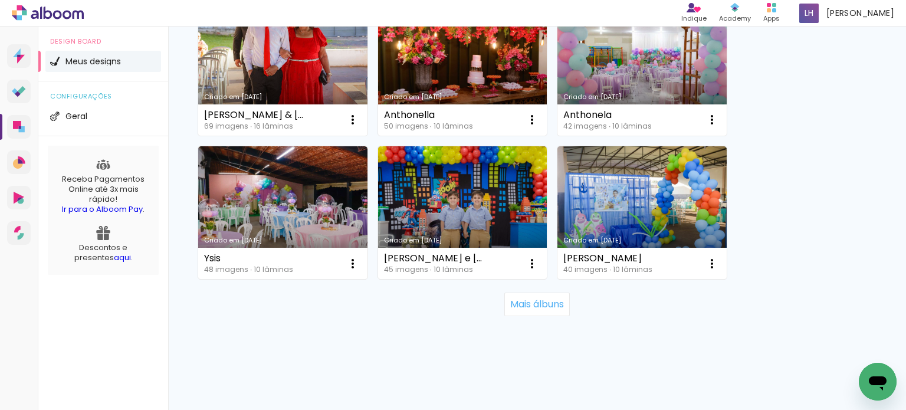
scroll to position [2307, 0]
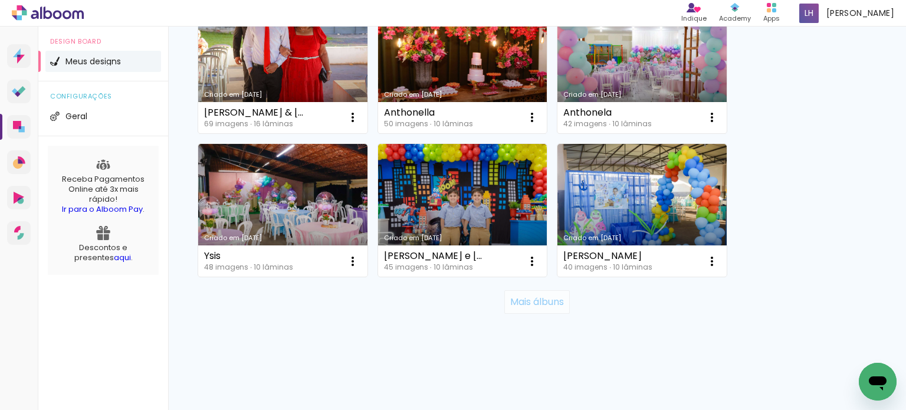
click at [0, 0] on slot "Mais álbuns" at bounding box center [0, 0] width 0 height 0
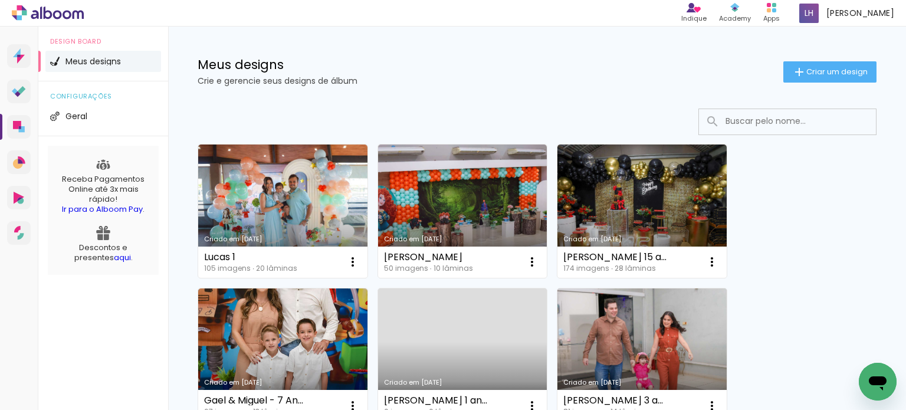
scroll to position [6, 0]
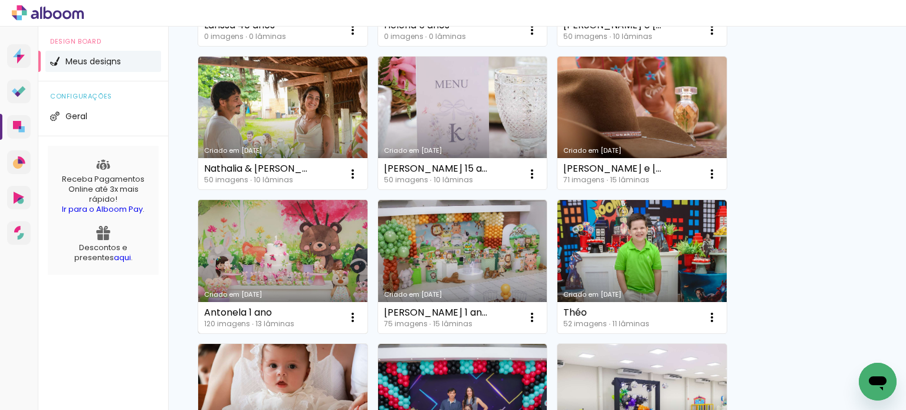
scroll to position [531, 0]
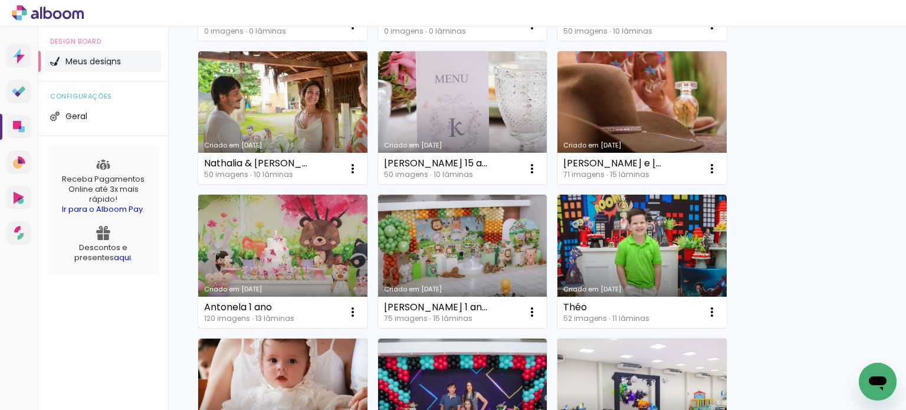
click at [276, 270] on link "Criado em [DATE]" at bounding box center [282, 261] width 169 height 133
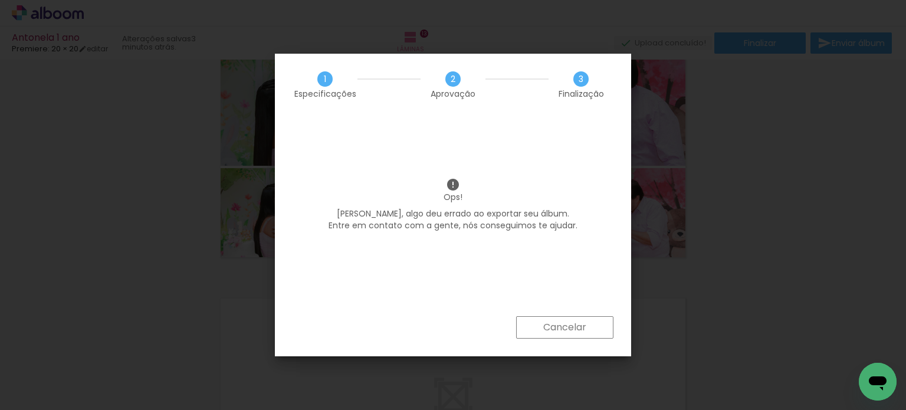
scroll to position [0, 7122]
click at [0, 0] on slot "Cancelar" at bounding box center [0, 0] width 0 height 0
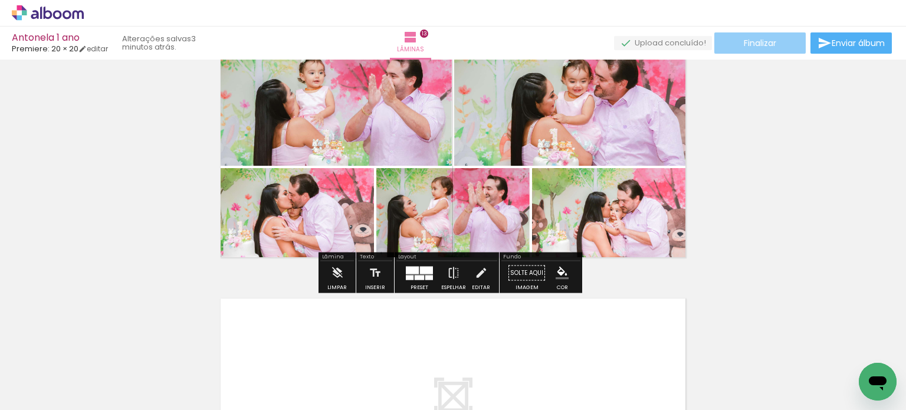
click at [769, 47] on span "Finalizar" at bounding box center [760, 43] width 32 height 8
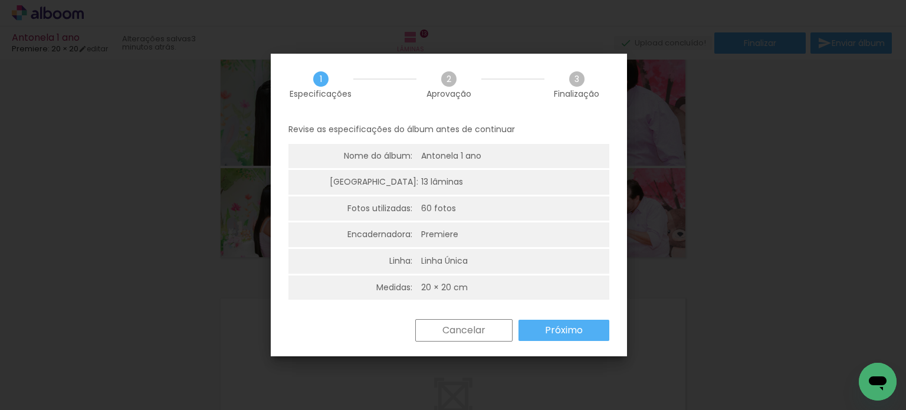
click at [576, 339] on paper-button "Próximo" at bounding box center [564, 330] width 91 height 21
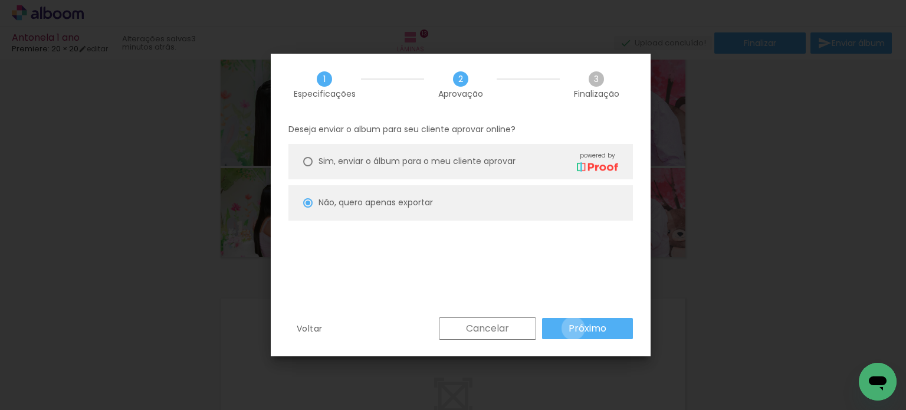
click at [0, 0] on slot "Próximo" at bounding box center [0, 0] width 0 height 0
type input "Alta, 300 DPI"
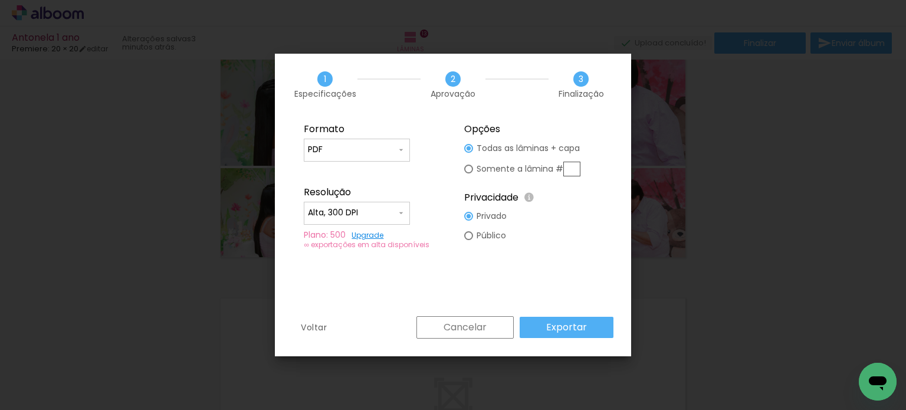
click at [0, 0] on slot "Exportar" at bounding box center [0, 0] width 0 height 0
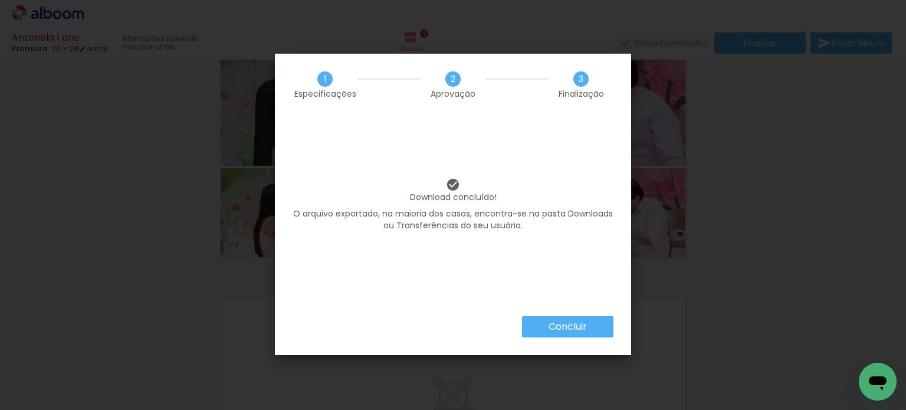
scroll to position [0, 7122]
click at [0, 0] on slot "Concluir" at bounding box center [0, 0] width 0 height 0
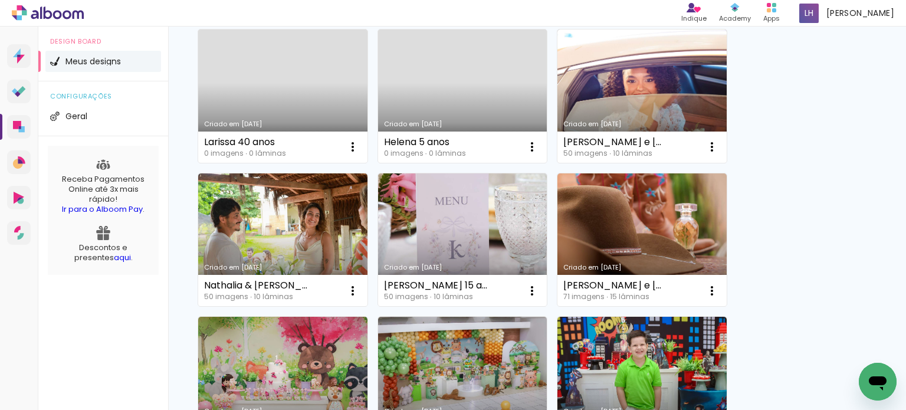
scroll to position [413, 0]
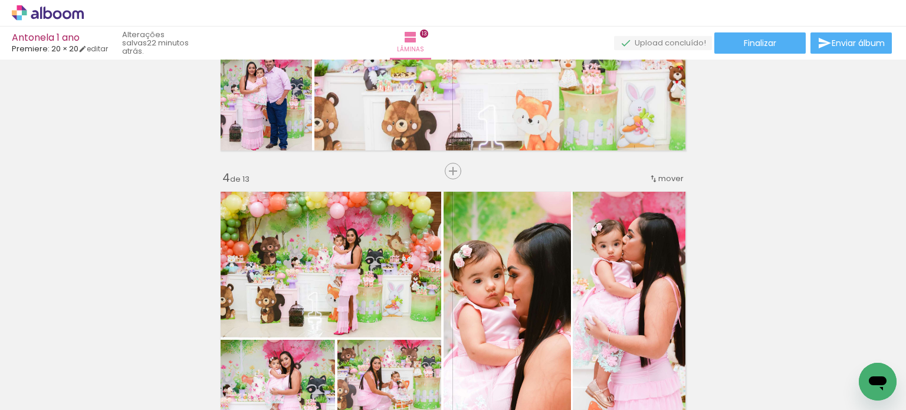
scroll to position [569, 0]
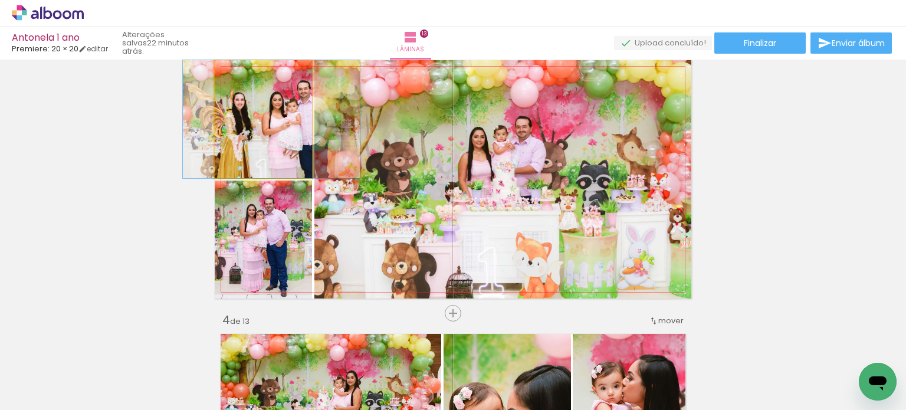
drag, startPoint x: 260, startPoint y: 153, endPoint x: 255, endPoint y: 158, distance: 6.3
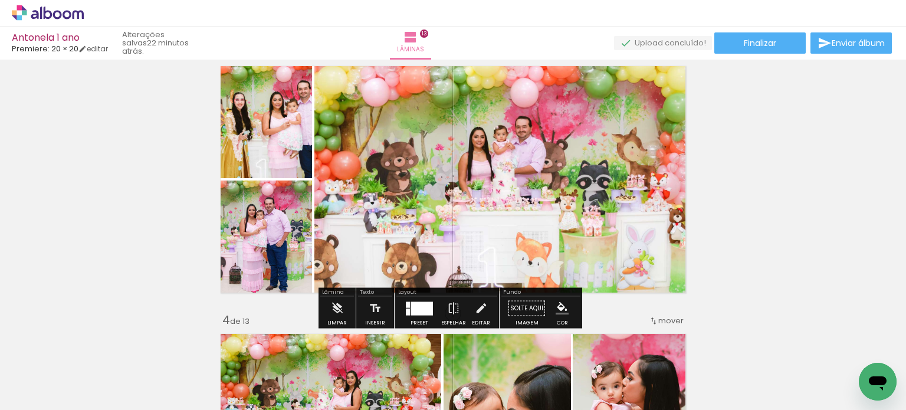
click at [420, 304] on div at bounding box center [422, 308] width 22 height 14
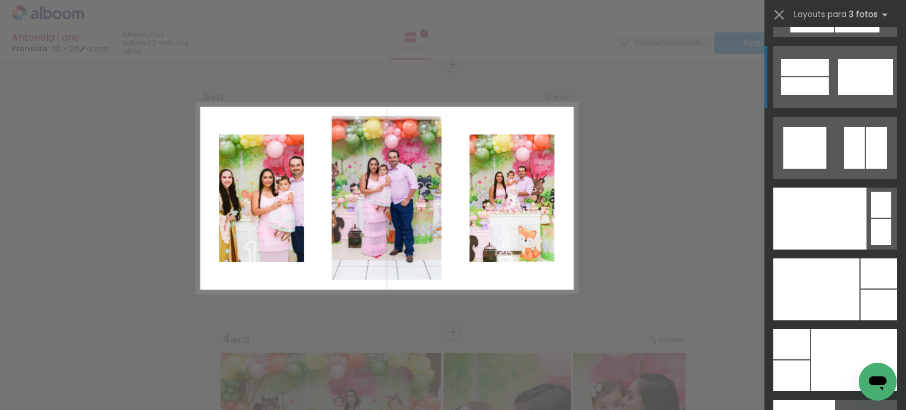
scroll to position [14347, 0]
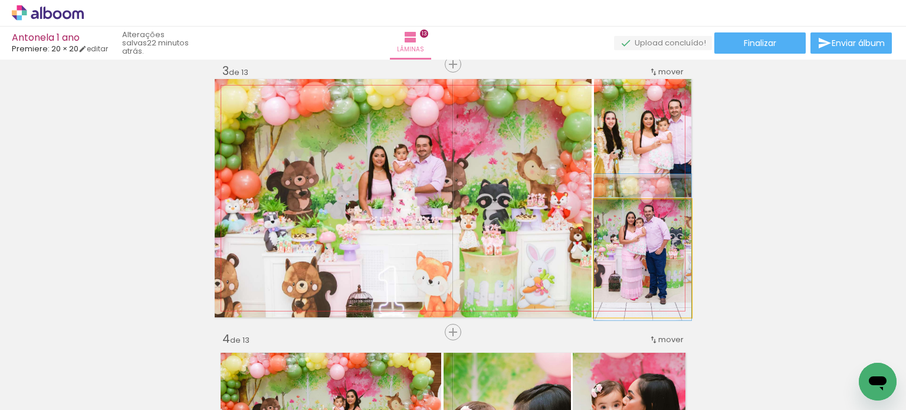
drag, startPoint x: 650, startPoint y: 274, endPoint x: 645, endPoint y: 264, distance: 10.3
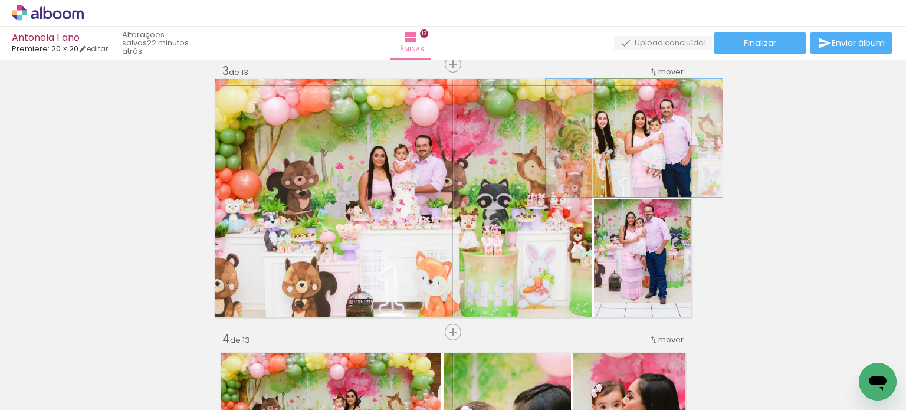
drag, startPoint x: 642, startPoint y: 143, endPoint x: 634, endPoint y: 143, distance: 8.3
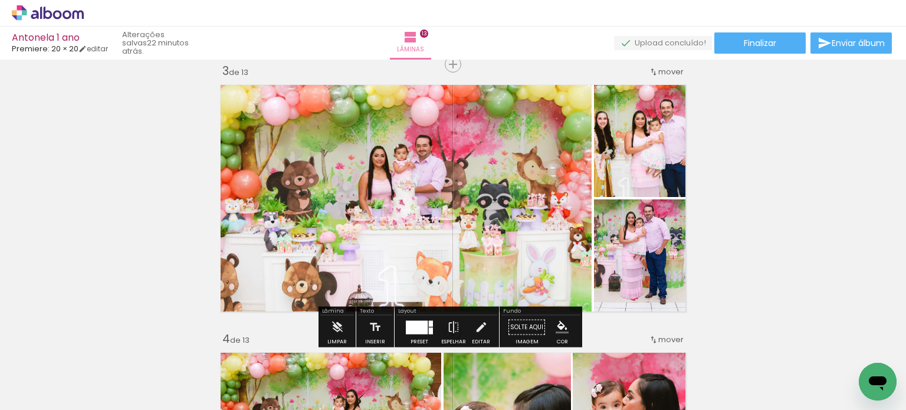
click at [550, 211] on quentale-photo at bounding box center [403, 198] width 377 height 238
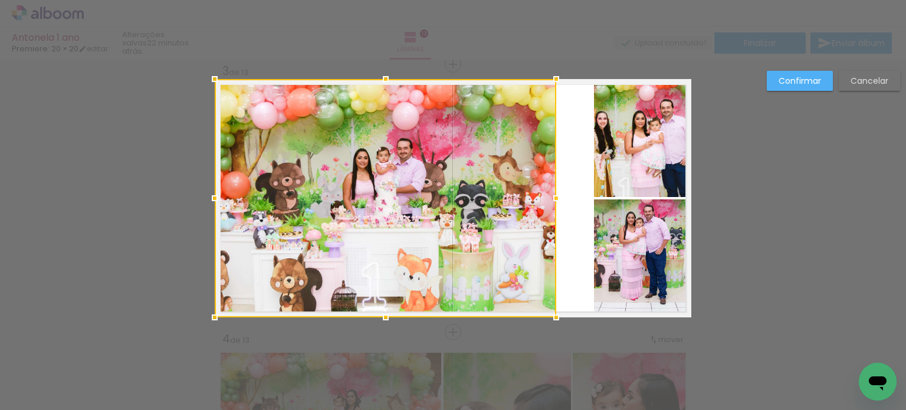
drag, startPoint x: 585, startPoint y: 201, endPoint x: 569, endPoint y: 199, distance: 16.0
click at [569, 199] on album-spread "3 de 13" at bounding box center [453, 198] width 477 height 238
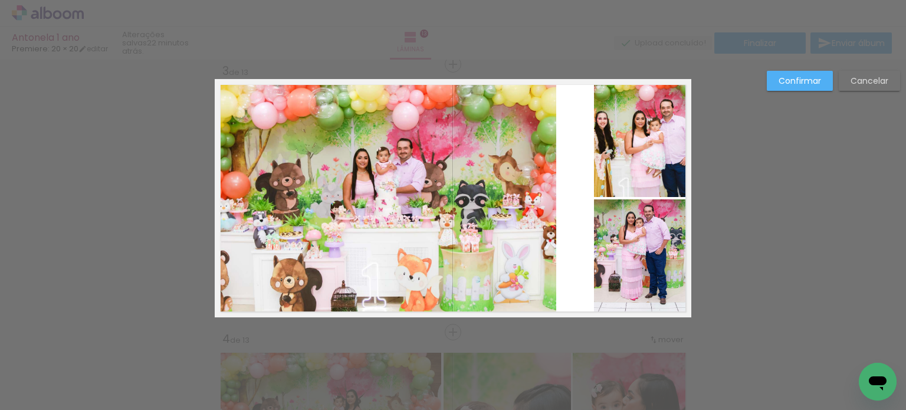
click at [629, 159] on quentale-photo at bounding box center [642, 138] width 97 height 118
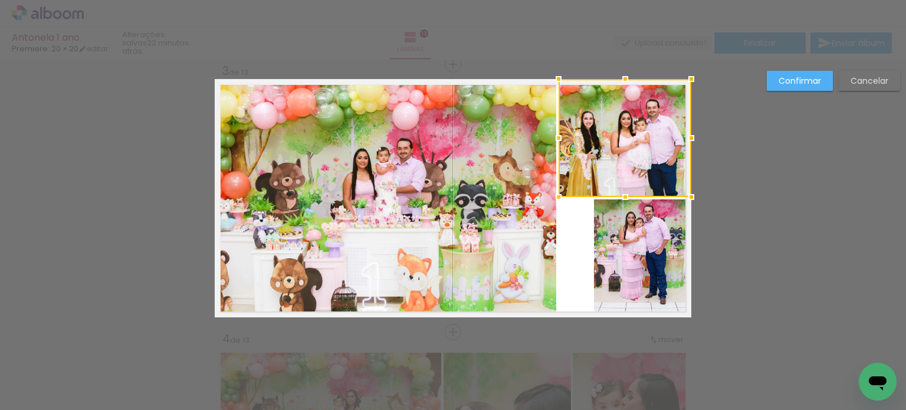
drag, startPoint x: 589, startPoint y: 137, endPoint x: 553, endPoint y: 145, distance: 36.2
click at [553, 145] on div at bounding box center [559, 138] width 24 height 24
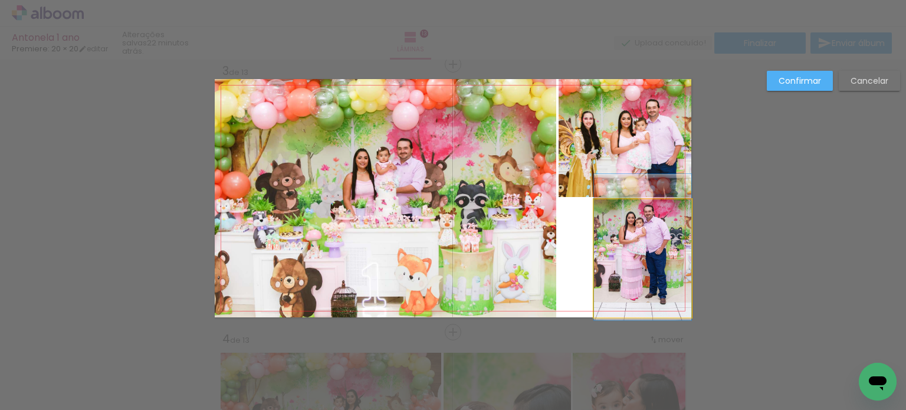
drag, startPoint x: 645, startPoint y: 237, endPoint x: 618, endPoint y: 245, distance: 28.2
click at [645, 237] on quentale-photo at bounding box center [642, 258] width 97 height 118
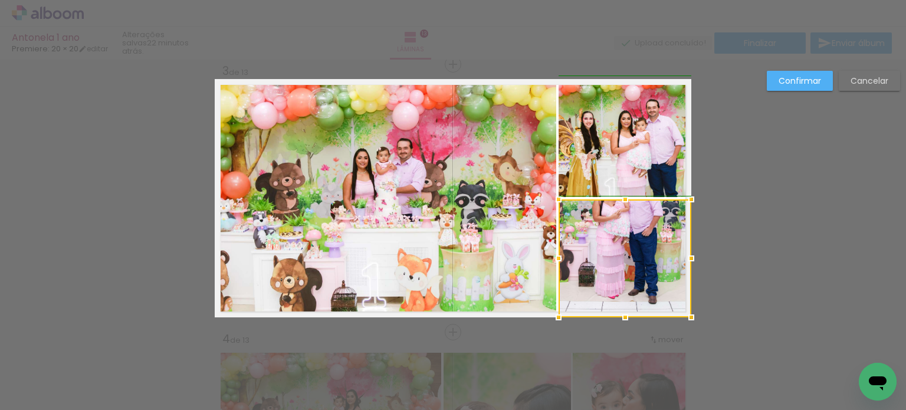
drag, startPoint x: 593, startPoint y: 260, endPoint x: 560, endPoint y: 257, distance: 33.8
click at [560, 257] on div at bounding box center [559, 259] width 24 height 24
click at [413, 229] on quentale-photo at bounding box center [386, 198] width 342 height 238
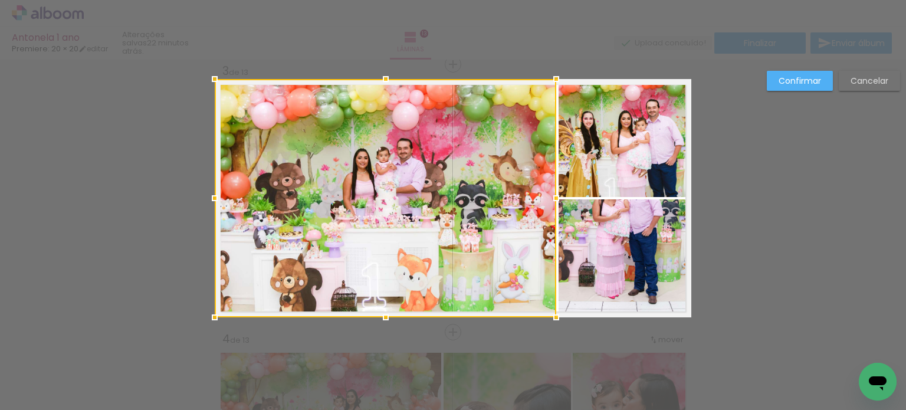
click at [0, 0] on slot "Confirmar" at bounding box center [0, 0] width 0 height 0
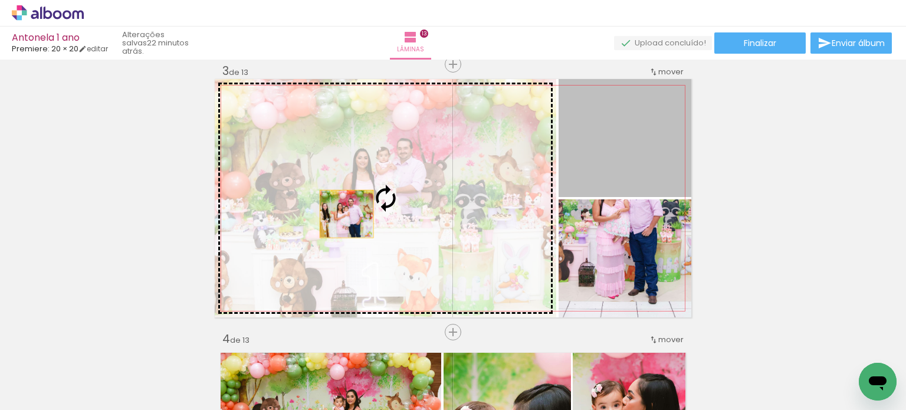
drag, startPoint x: 612, startPoint y: 156, endPoint x: 342, endPoint y: 214, distance: 275.7
click at [0, 0] on slot at bounding box center [0, 0] width 0 height 0
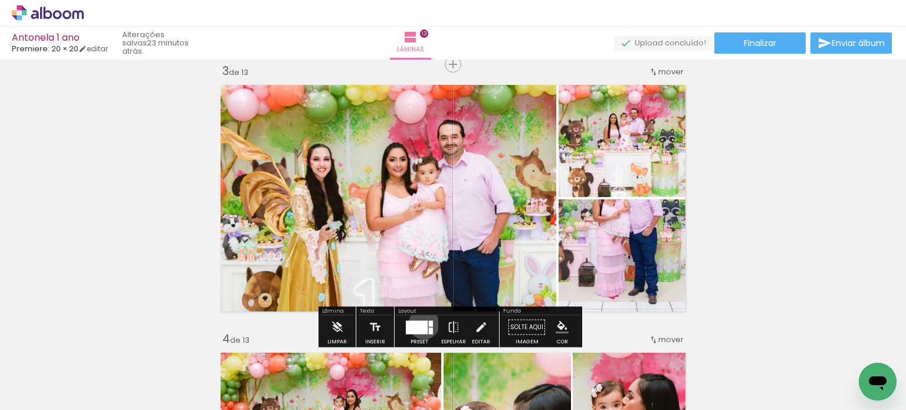
click at [421, 323] on div at bounding box center [417, 327] width 22 height 14
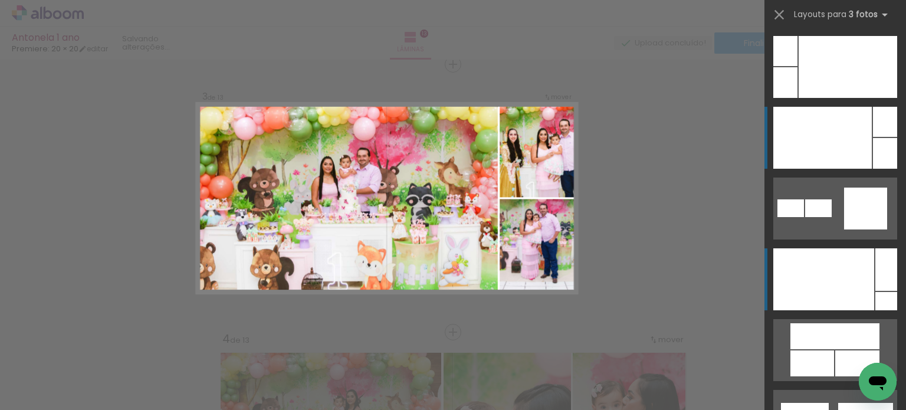
scroll to position [13946, 0]
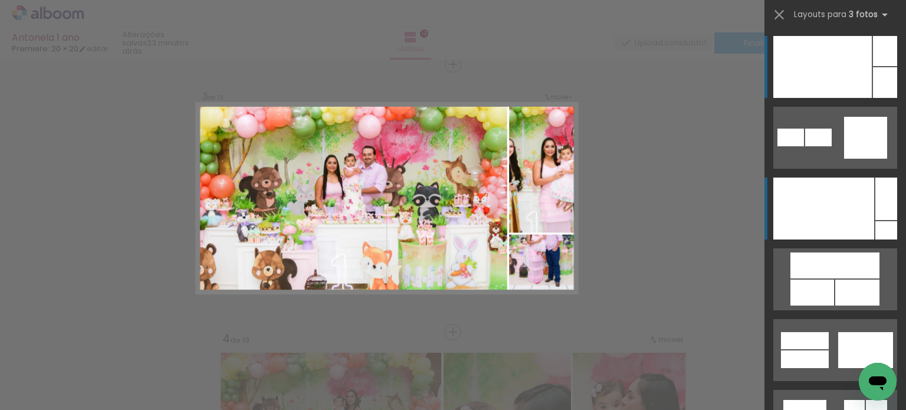
click at [840, 98] on div at bounding box center [822, 67] width 99 height 62
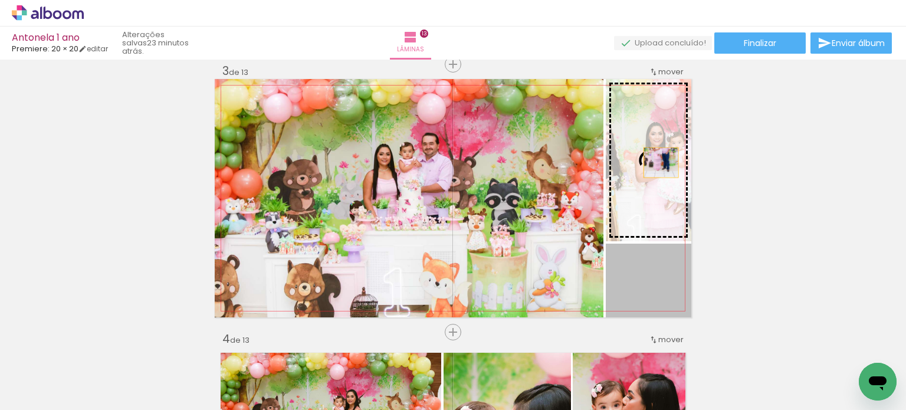
drag, startPoint x: 667, startPoint y: 284, endPoint x: 657, endPoint y: 162, distance: 122.0
click at [0, 0] on slot at bounding box center [0, 0] width 0 height 0
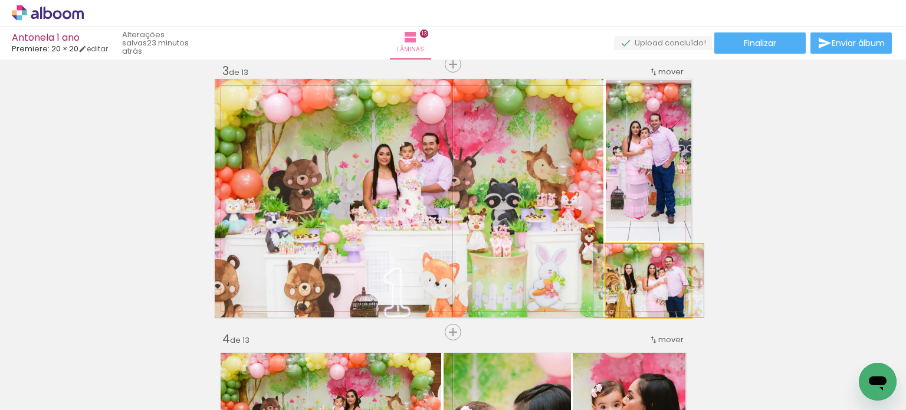
click at [632, 252] on div at bounding box center [633, 256] width 11 height 11
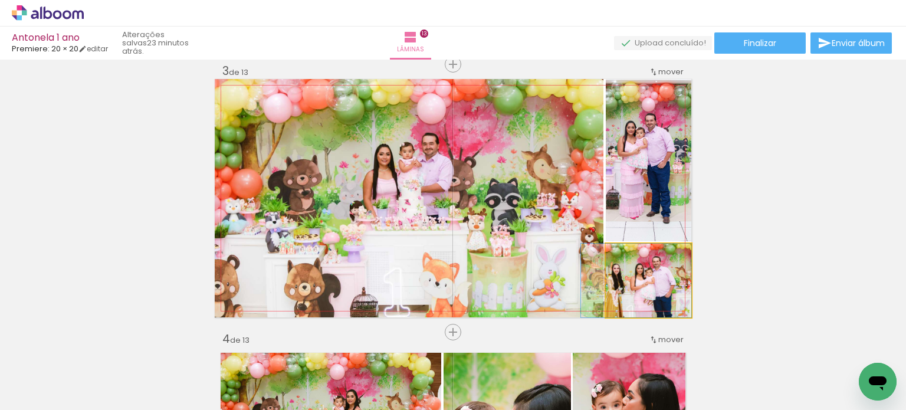
drag, startPoint x: 665, startPoint y: 293, endPoint x: 652, endPoint y: 288, distance: 13.5
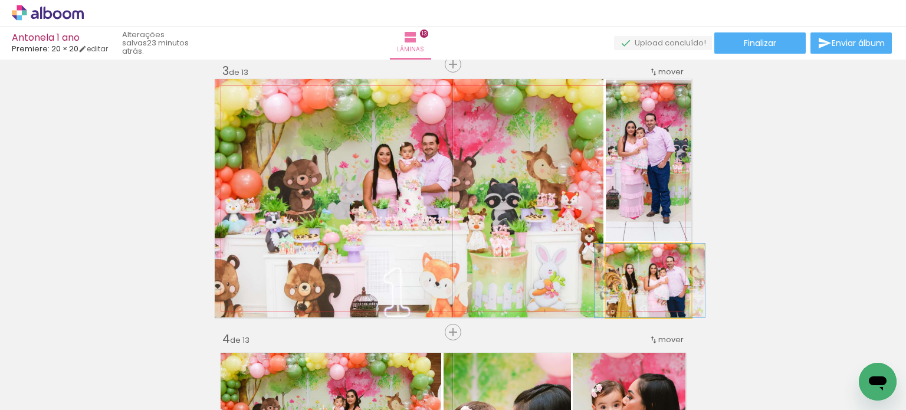
drag, startPoint x: 648, startPoint y: 286, endPoint x: 661, endPoint y: 286, distance: 13.6
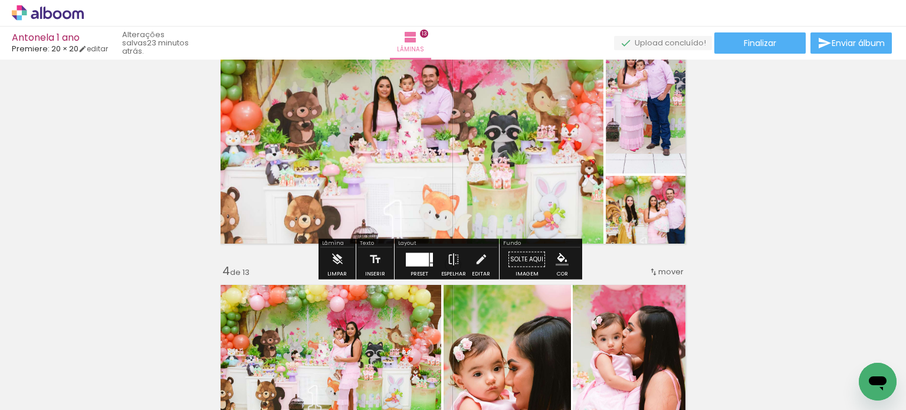
scroll to position [649, 0]
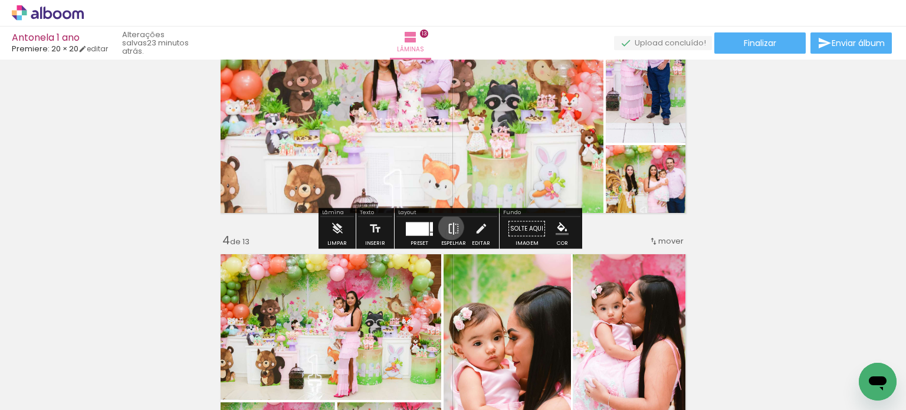
click at [448, 227] on iron-icon at bounding box center [453, 229] width 13 height 24
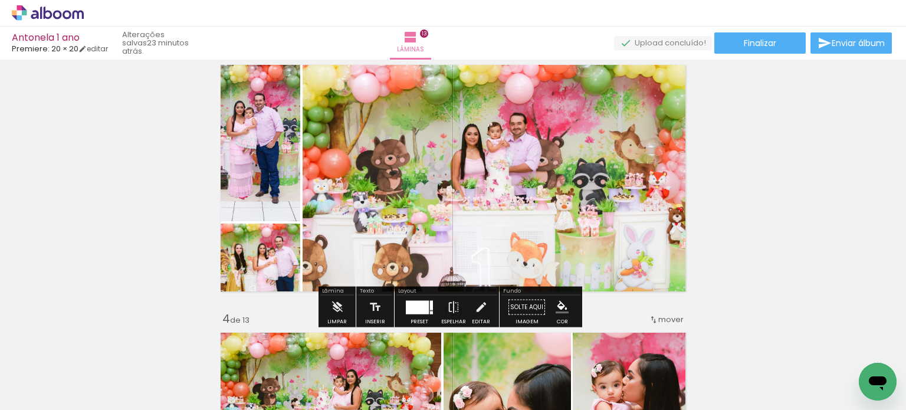
scroll to position [531, 0]
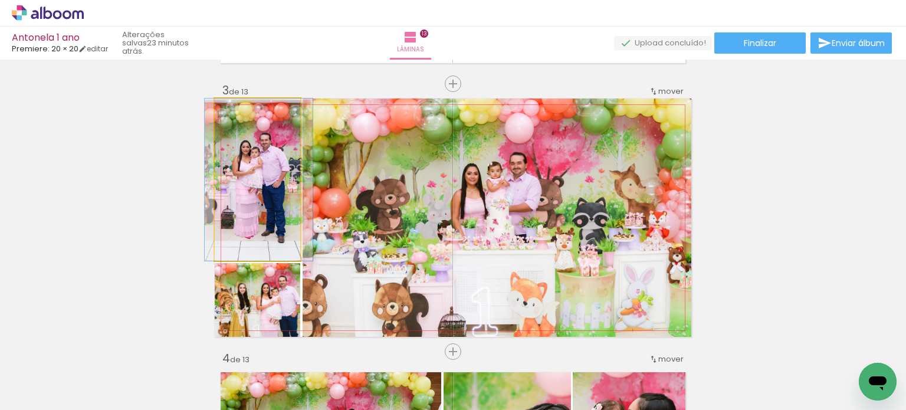
drag, startPoint x: 242, startPoint y: 181, endPoint x: 248, endPoint y: 186, distance: 7.6
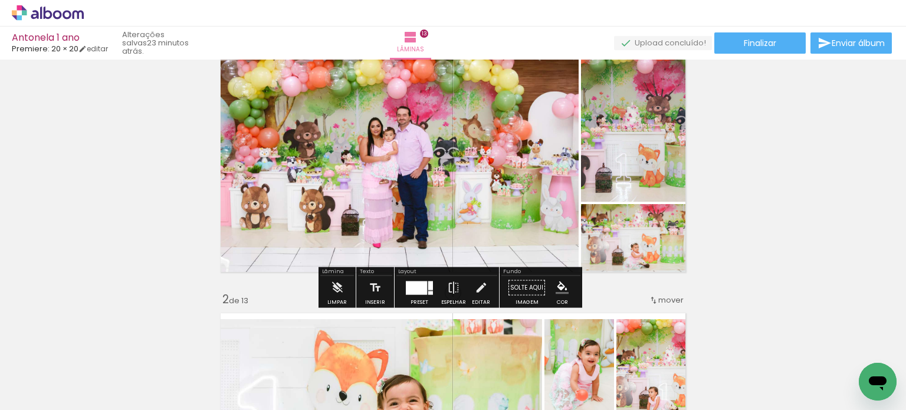
scroll to position [59, 0]
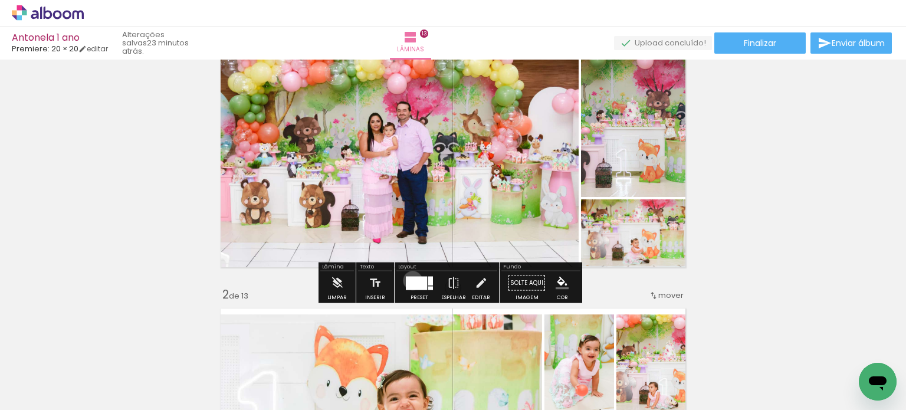
click at [411, 280] on div at bounding box center [416, 283] width 21 height 14
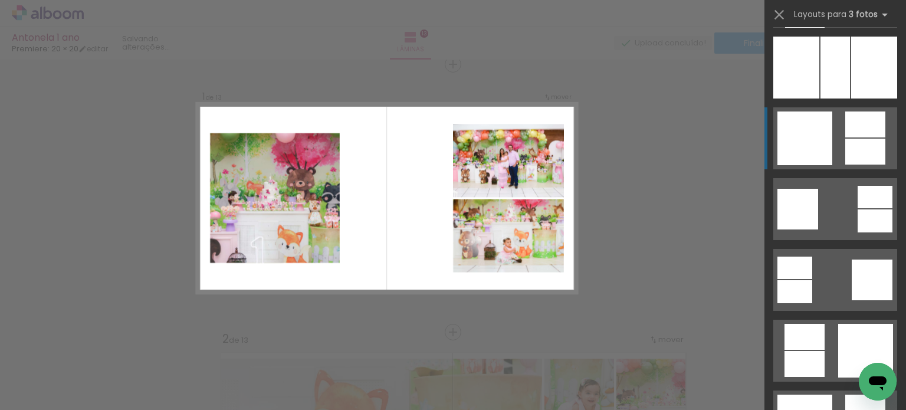
scroll to position [2041, 0]
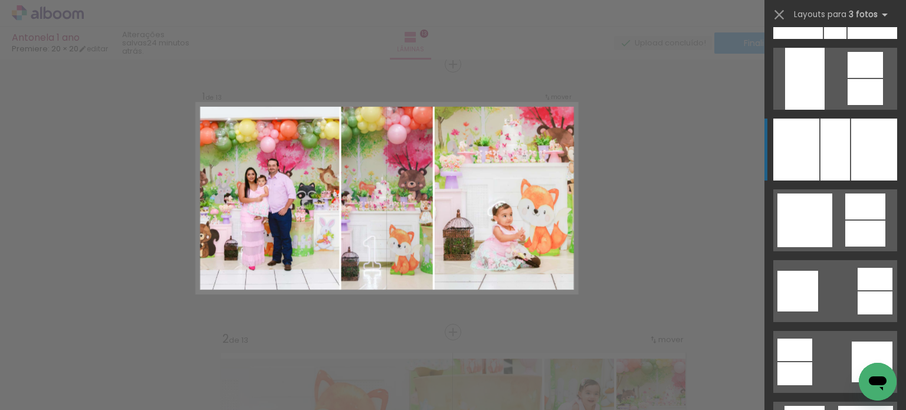
click at [833, 159] on div at bounding box center [835, 150] width 29 height 62
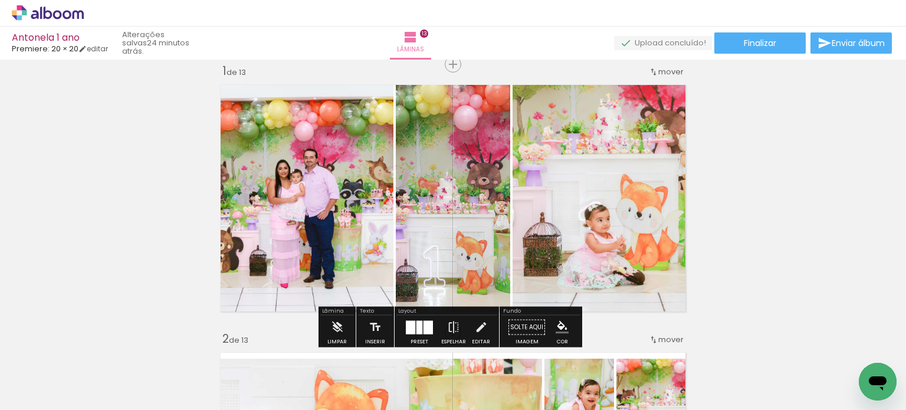
click at [411, 326] on div at bounding box center [410, 327] width 9 height 14
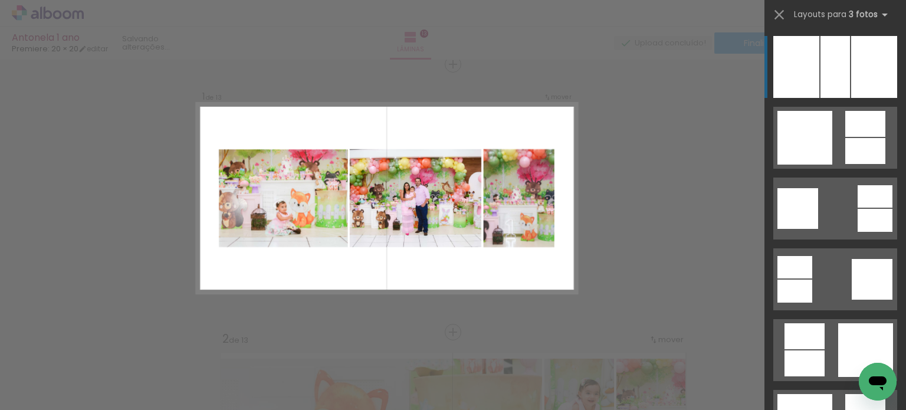
scroll to position [2360, 0]
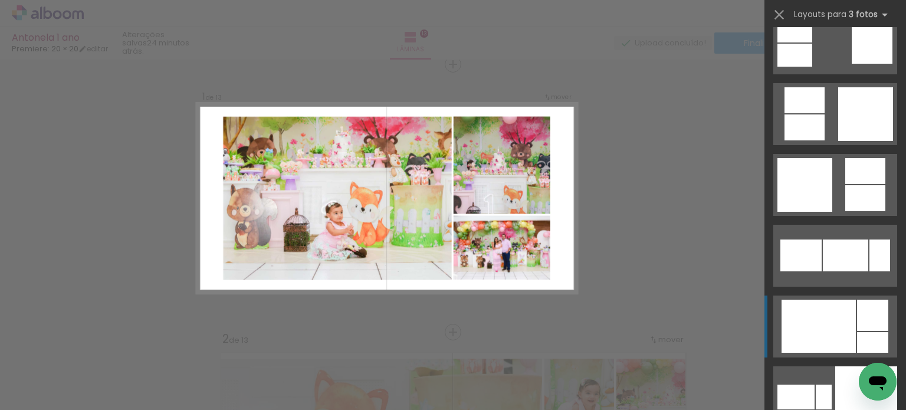
click at [832, 385] on div at bounding box center [824, 397] width 16 height 25
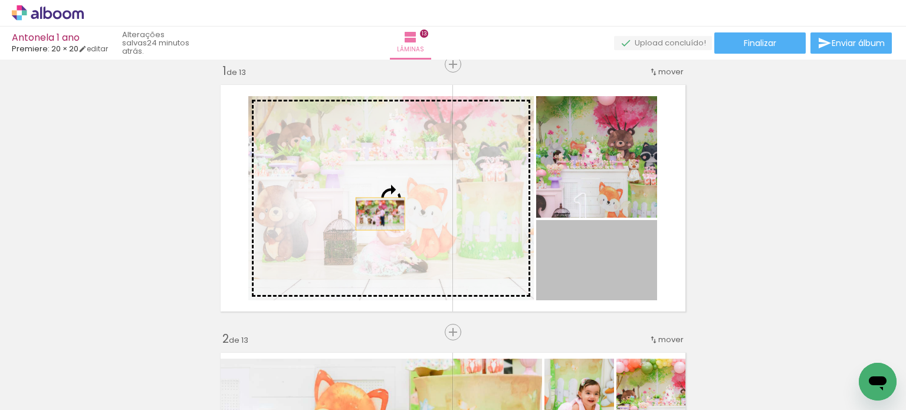
drag, startPoint x: 607, startPoint y: 271, endPoint x: 375, endPoint y: 213, distance: 238.9
click at [0, 0] on slot at bounding box center [0, 0] width 0 height 0
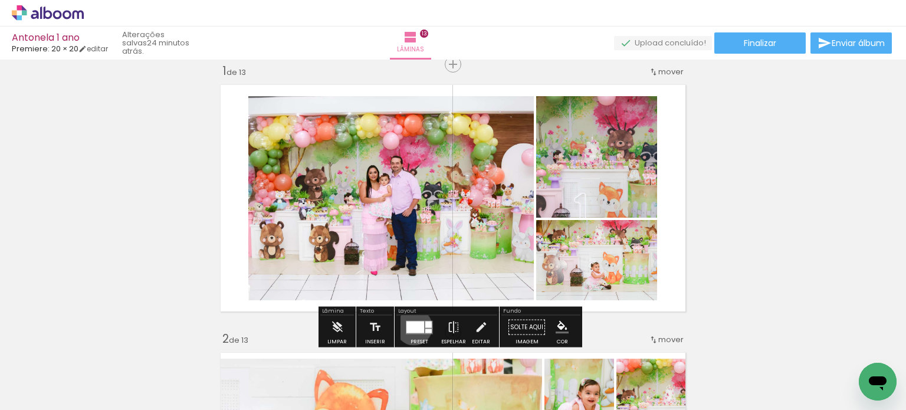
click at [411, 326] on div at bounding box center [415, 327] width 18 height 12
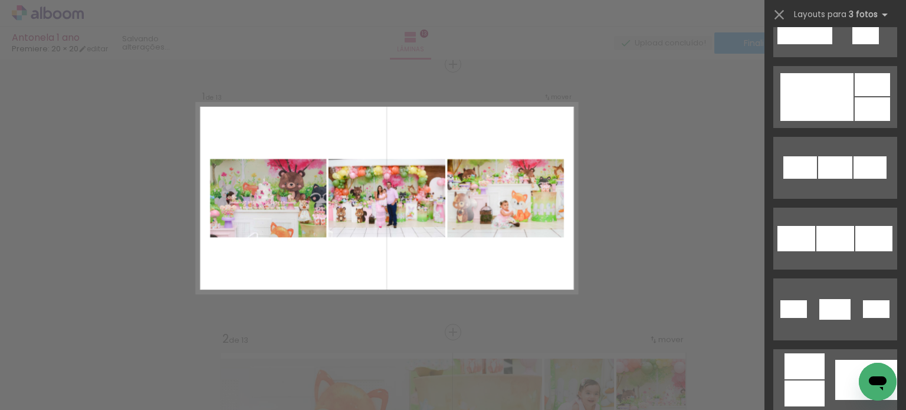
scroll to position [6572, 0]
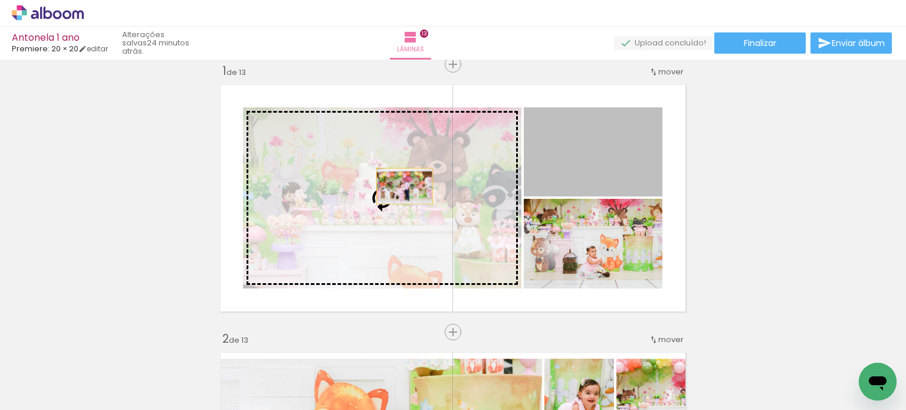
drag, startPoint x: 568, startPoint y: 137, endPoint x: 368, endPoint y: 179, distance: 204.4
click at [0, 0] on slot at bounding box center [0, 0] width 0 height 0
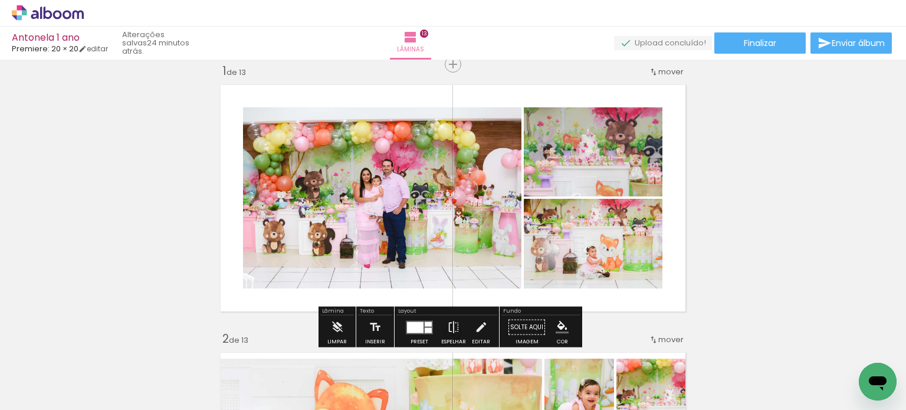
click at [425, 322] on div at bounding box center [428, 324] width 7 height 5
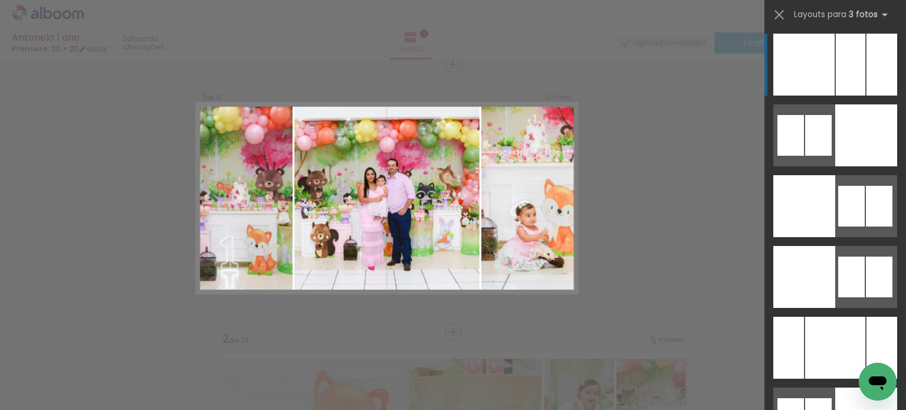
scroll to position [9911, 0]
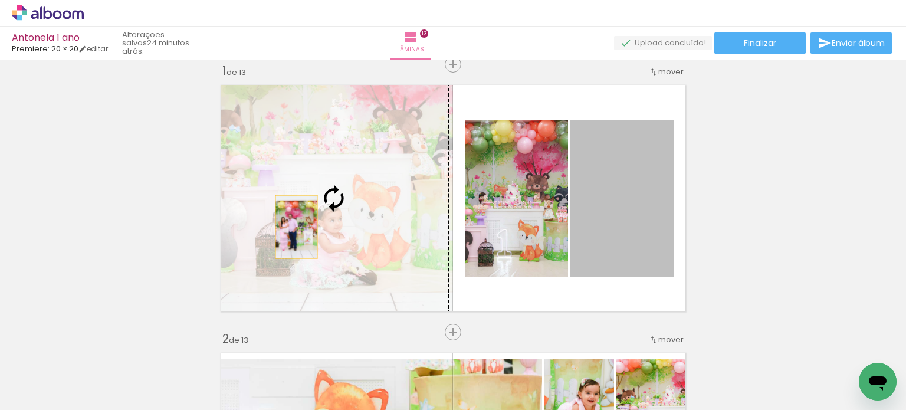
drag, startPoint x: 586, startPoint y: 211, endPoint x: 292, endPoint y: 227, distance: 294.2
click at [0, 0] on slot at bounding box center [0, 0] width 0 height 0
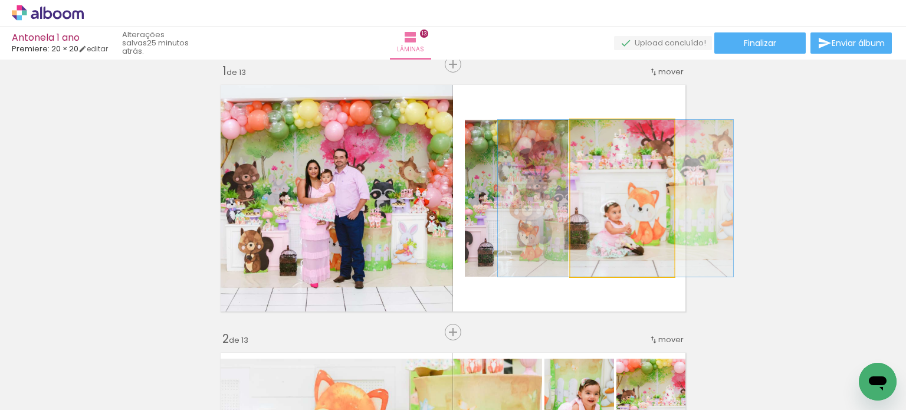
drag, startPoint x: 632, startPoint y: 232, endPoint x: 625, endPoint y: 232, distance: 7.1
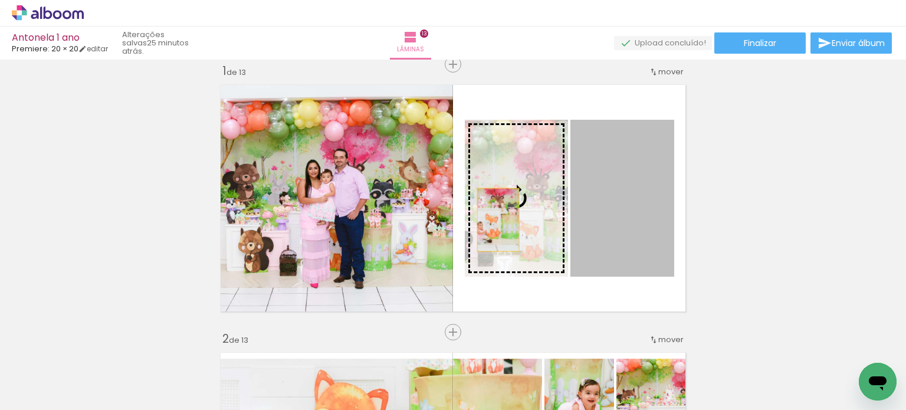
drag, startPoint x: 603, startPoint y: 217, endPoint x: 494, endPoint y: 219, distance: 109.8
click at [0, 0] on slot at bounding box center [0, 0] width 0 height 0
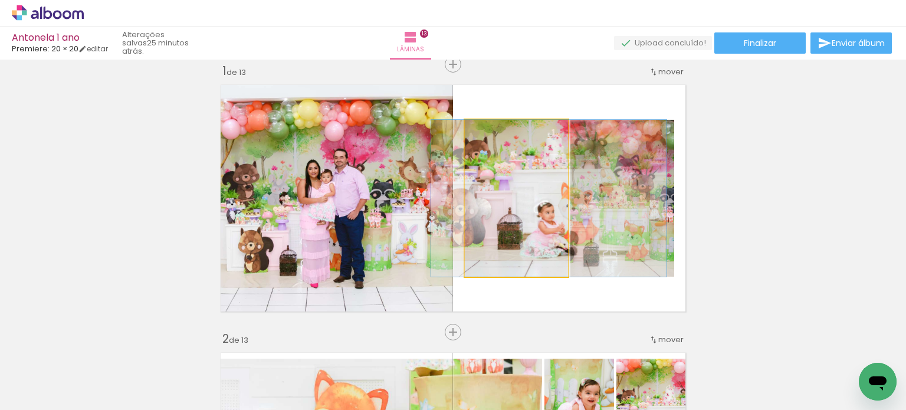
drag, startPoint x: 530, startPoint y: 219, endPoint x: 609, endPoint y: 208, distance: 79.3
click at [0, 0] on slot at bounding box center [0, 0] width 0 height 0
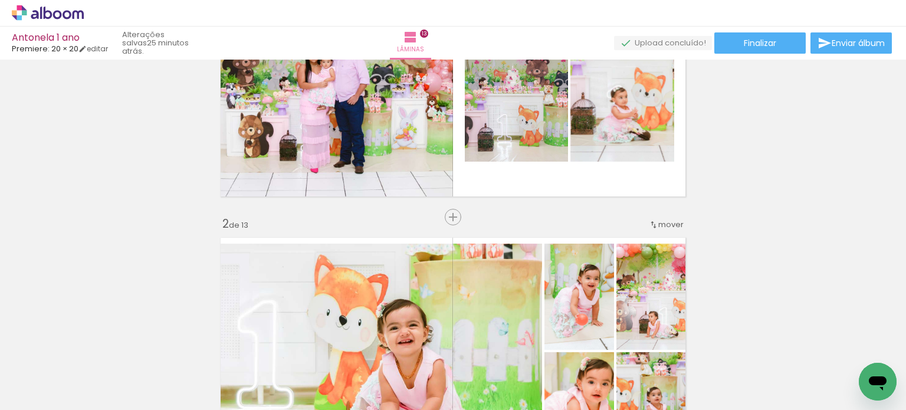
scroll to position [133, 0]
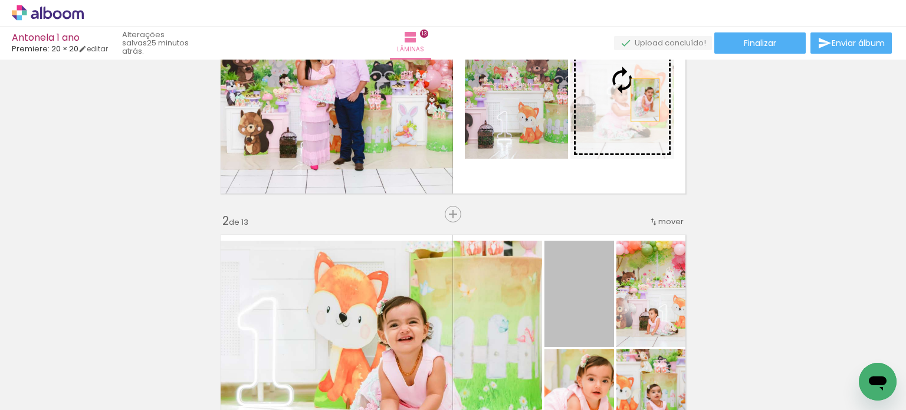
drag, startPoint x: 578, startPoint y: 299, endPoint x: 641, endPoint y: 100, distance: 209.1
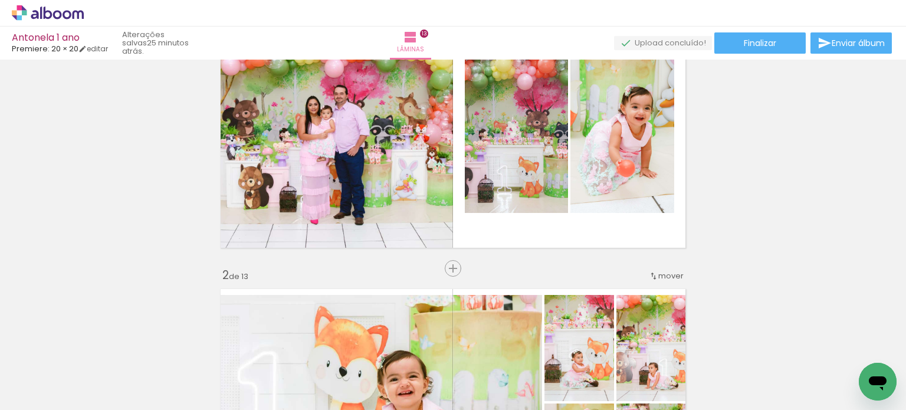
scroll to position [15, 0]
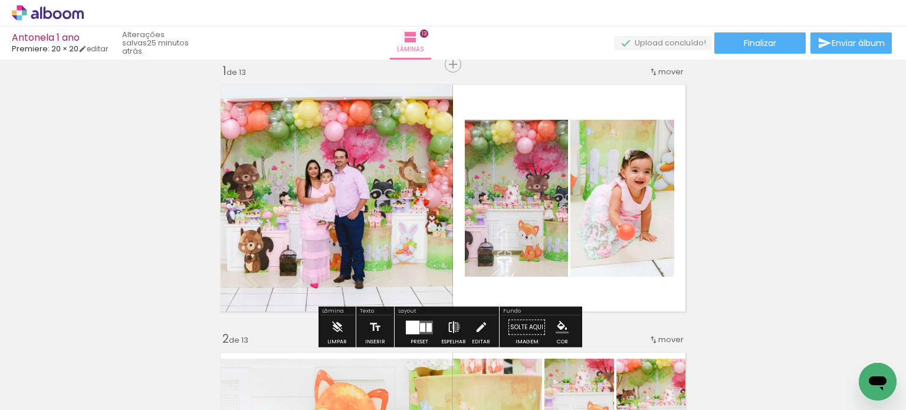
click at [453, 326] on iron-icon at bounding box center [453, 328] width 13 height 24
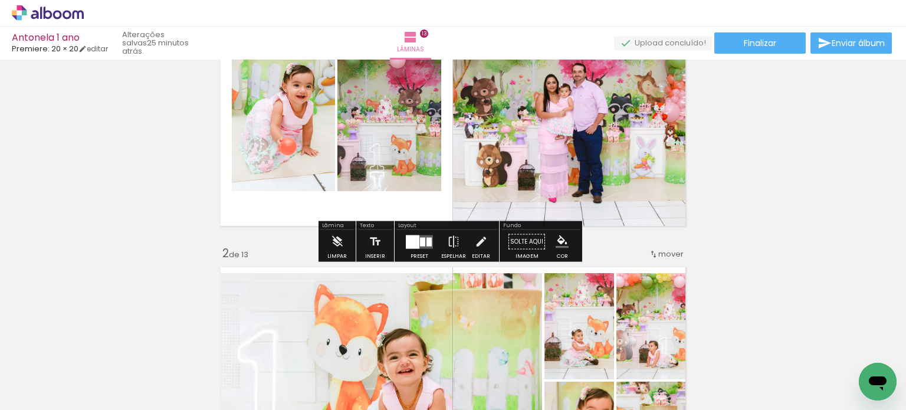
scroll to position [74, 0]
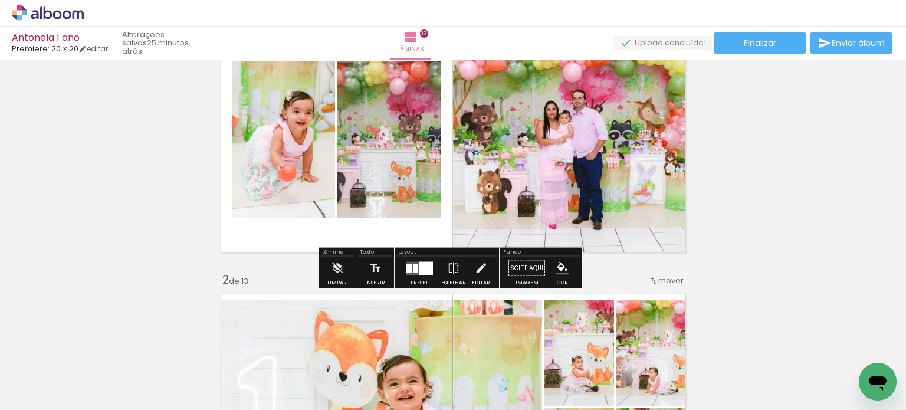
click at [452, 267] on iron-icon at bounding box center [453, 269] width 13 height 24
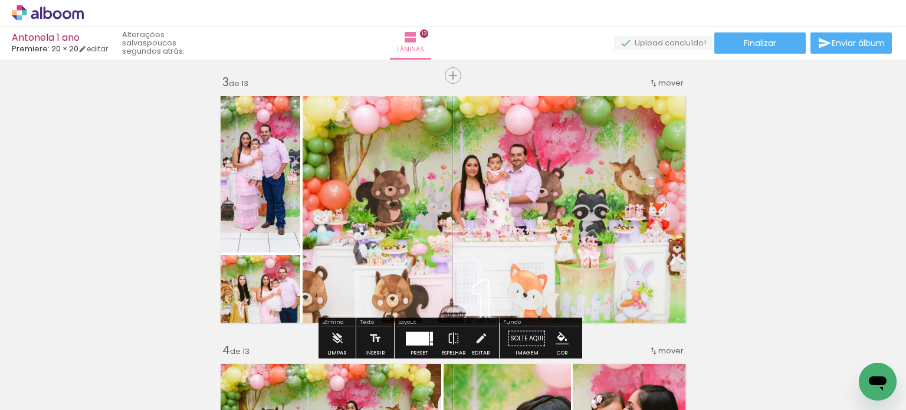
scroll to position [546, 0]
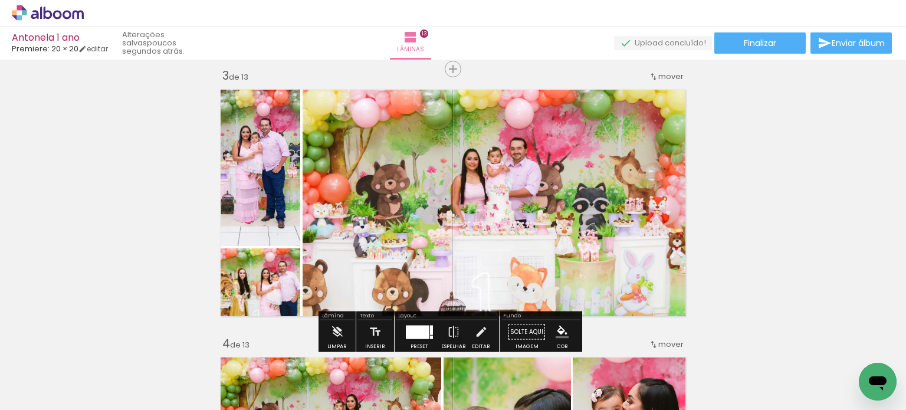
drag, startPoint x: 415, startPoint y: 329, endPoint x: 430, endPoint y: 319, distance: 18.0
click at [415, 329] on div at bounding box center [417, 332] width 23 height 14
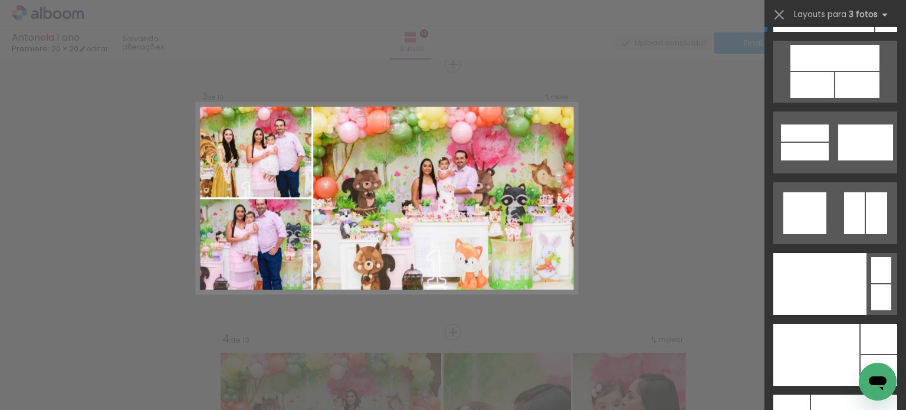
scroll to position [14323, 0]
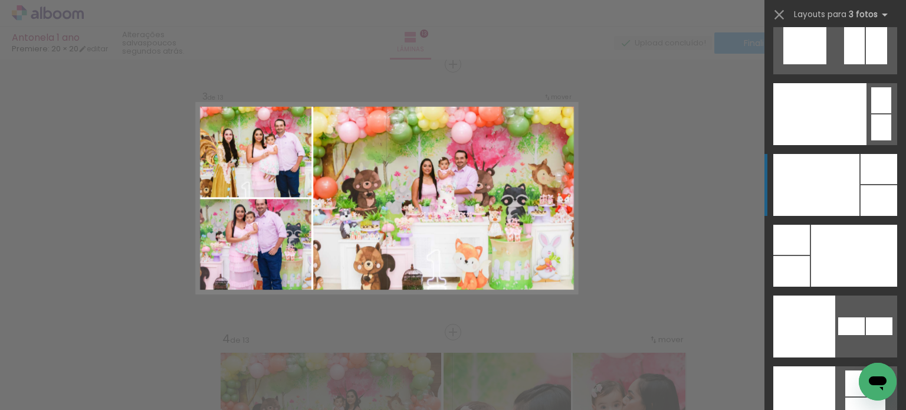
click at [861, 182] on div at bounding box center [879, 169] width 37 height 30
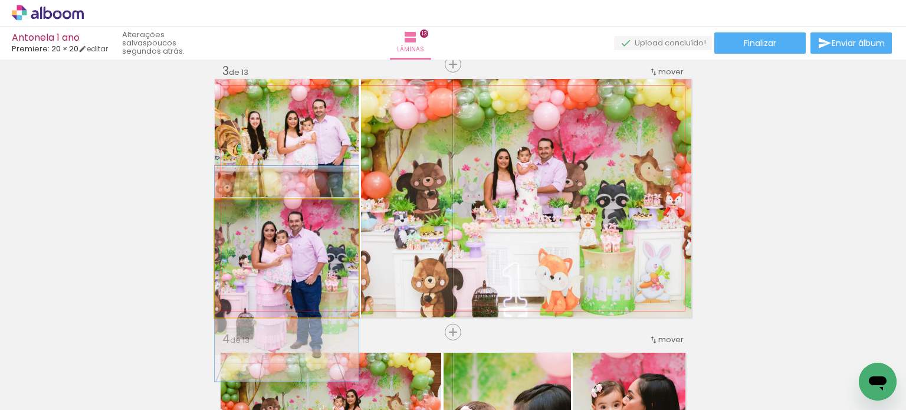
drag, startPoint x: 286, startPoint y: 259, endPoint x: 294, endPoint y: 274, distance: 17.1
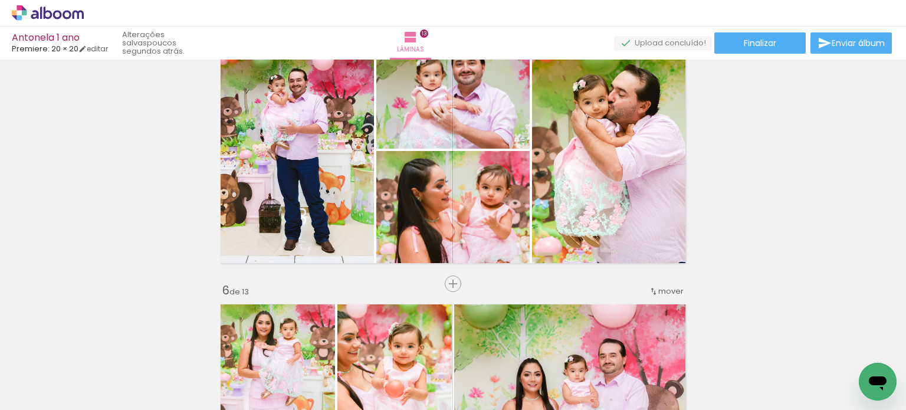
scroll to position [1140, 0]
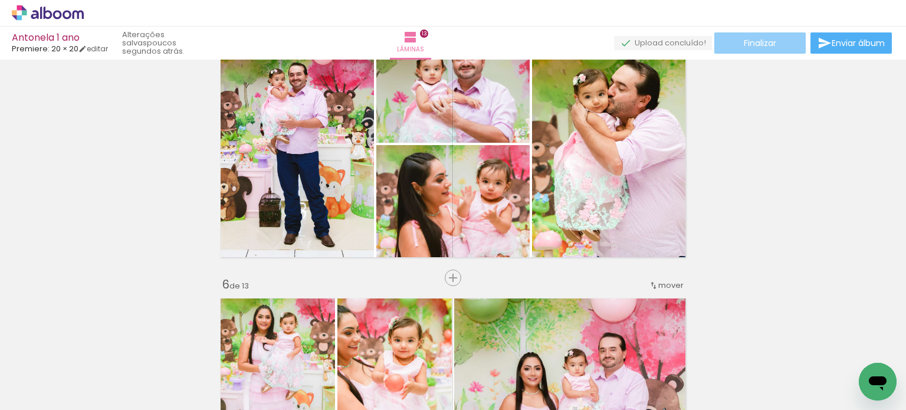
click at [760, 42] on span "Finalizar" at bounding box center [760, 43] width 32 height 8
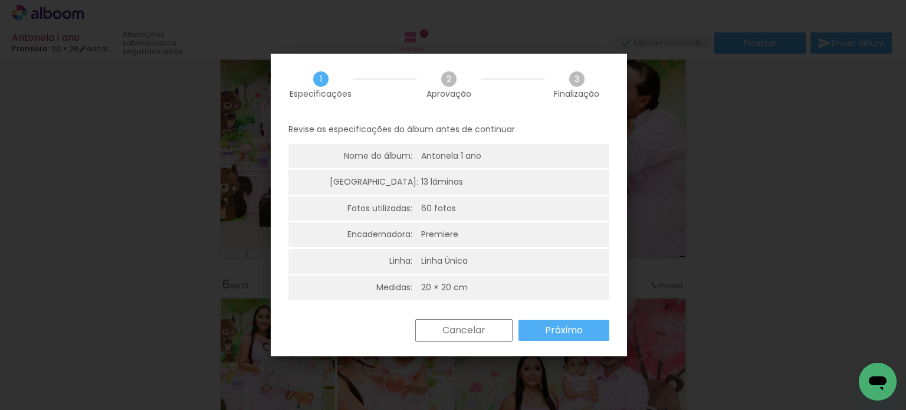
click at [0, 0] on slot "Próximo" at bounding box center [0, 0] width 0 height 0
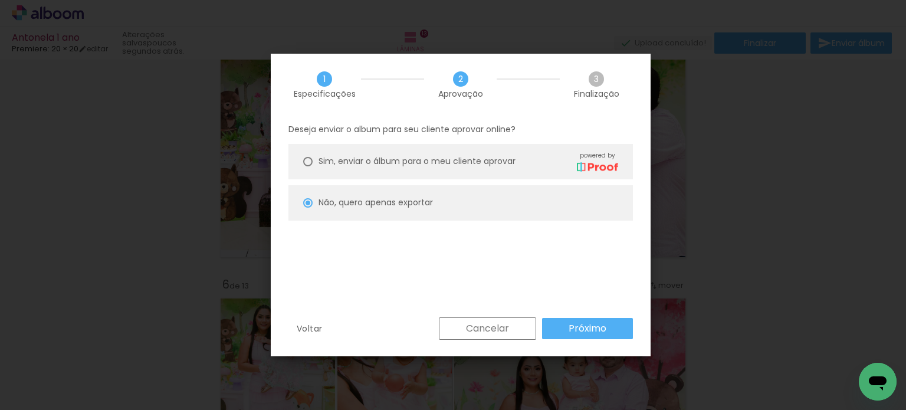
click at [612, 327] on paper-button "Próximo" at bounding box center [587, 328] width 91 height 21
type input "Alta, 300 DPI"
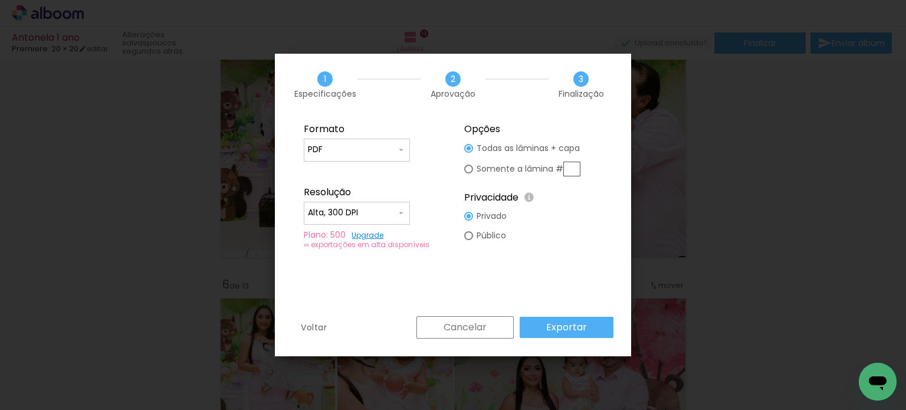
click at [0, 0] on slot "Exportar" at bounding box center [0, 0] width 0 height 0
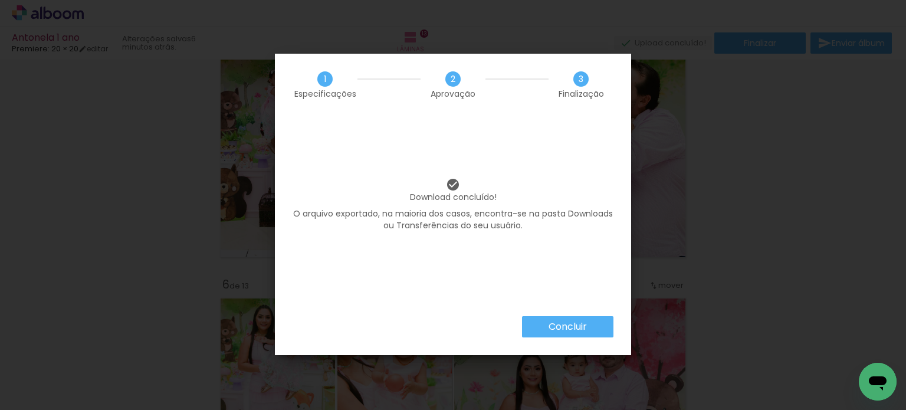
scroll to position [0, 7122]
click at [0, 0] on slot "Concluir" at bounding box center [0, 0] width 0 height 0
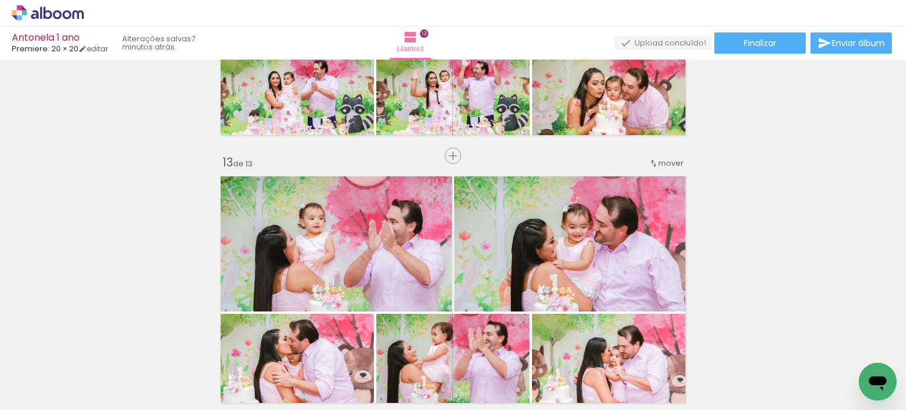
scroll to position [3105, 0]
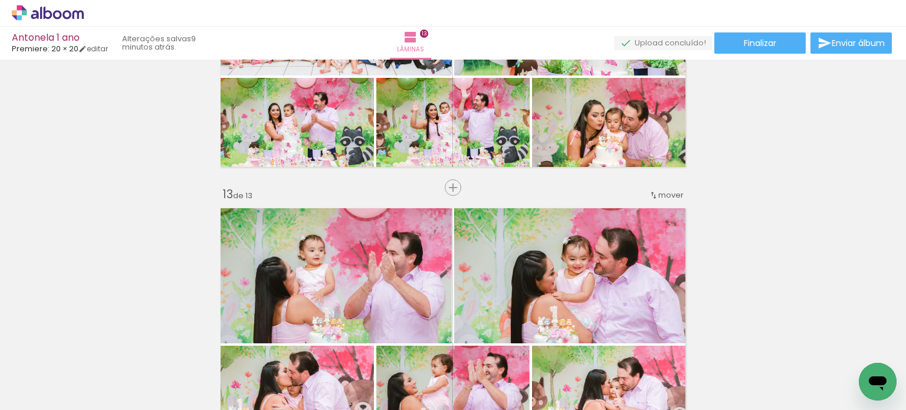
scroll to position [0, 7122]
